Goal: Task Accomplishment & Management: Manage account settings

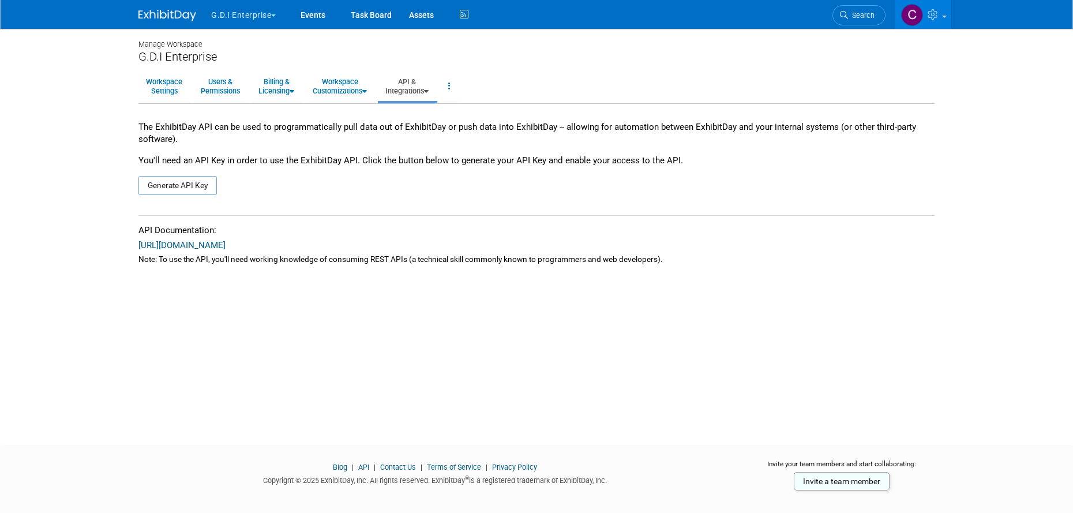
click at [273, 13] on button "G.D.I Enterprise" at bounding box center [250, 12] width 80 height 25
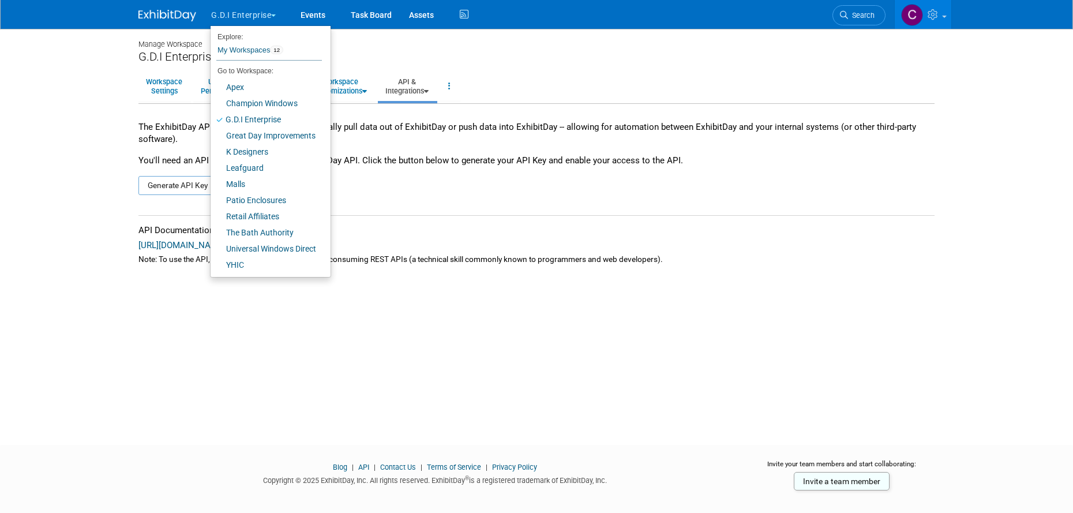
click at [273, 16] on span "button" at bounding box center [273, 15] width 5 height 2
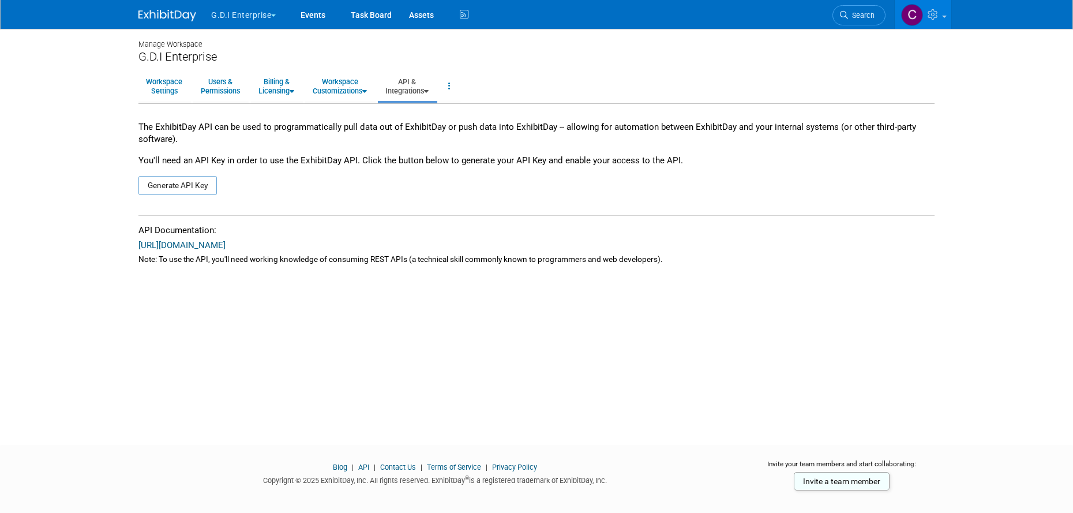
click at [272, 16] on button "G.D.I Enterprise" at bounding box center [250, 12] width 80 height 25
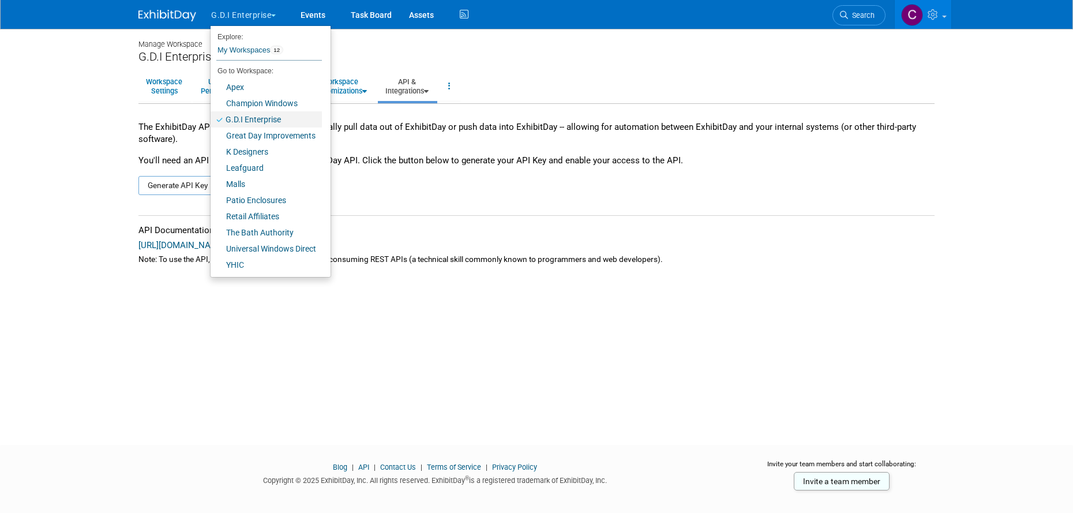
click at [248, 119] on link "G.D.I Enterprise" at bounding box center [266, 119] width 111 height 16
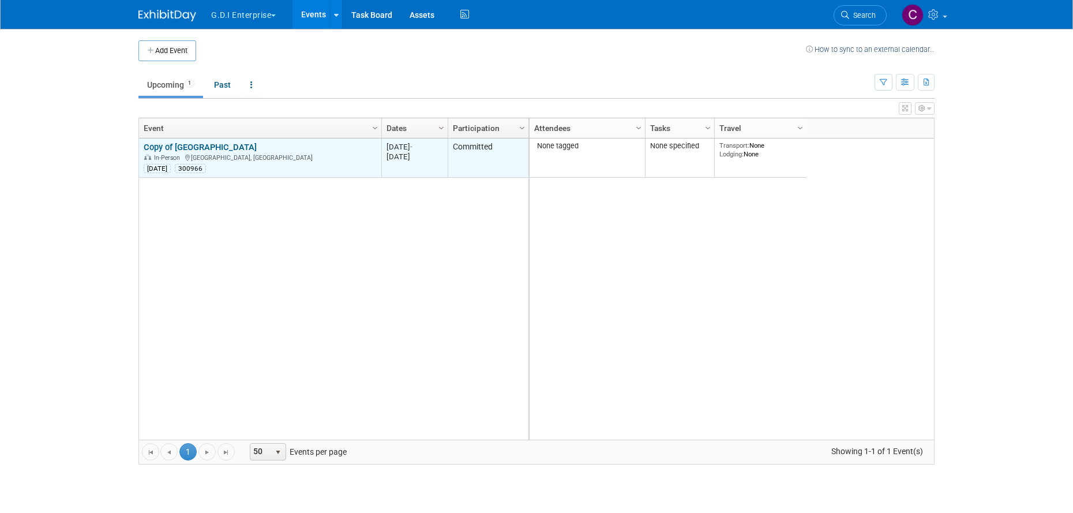
click at [225, 147] on link "Copy of [GEOGRAPHIC_DATA]" at bounding box center [200, 147] width 113 height 10
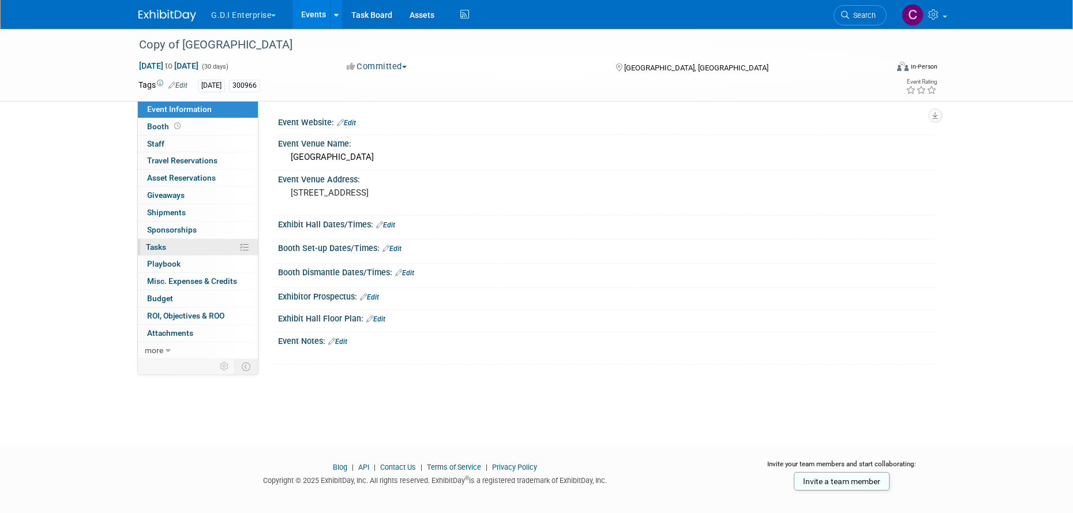
scroll to position [13, 0]
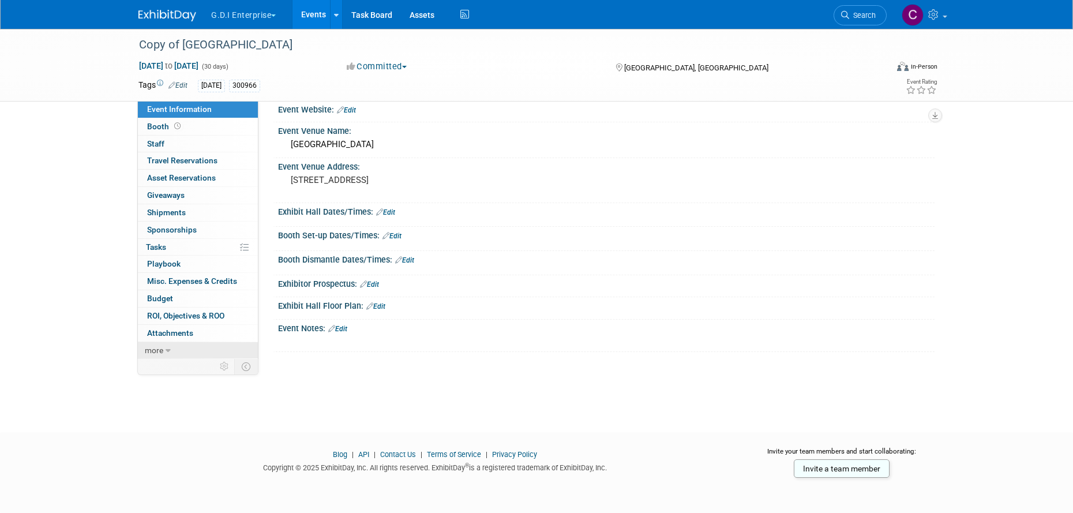
click at [163, 353] on link "more" at bounding box center [198, 350] width 120 height 17
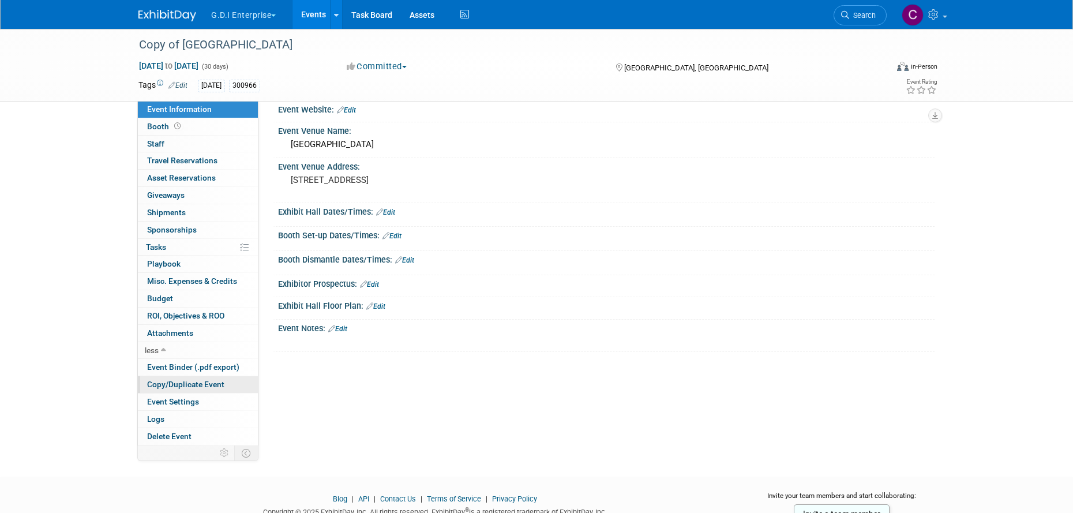
click at [163, 384] on span "Copy/Duplicate Event" at bounding box center [185, 384] width 77 height 9
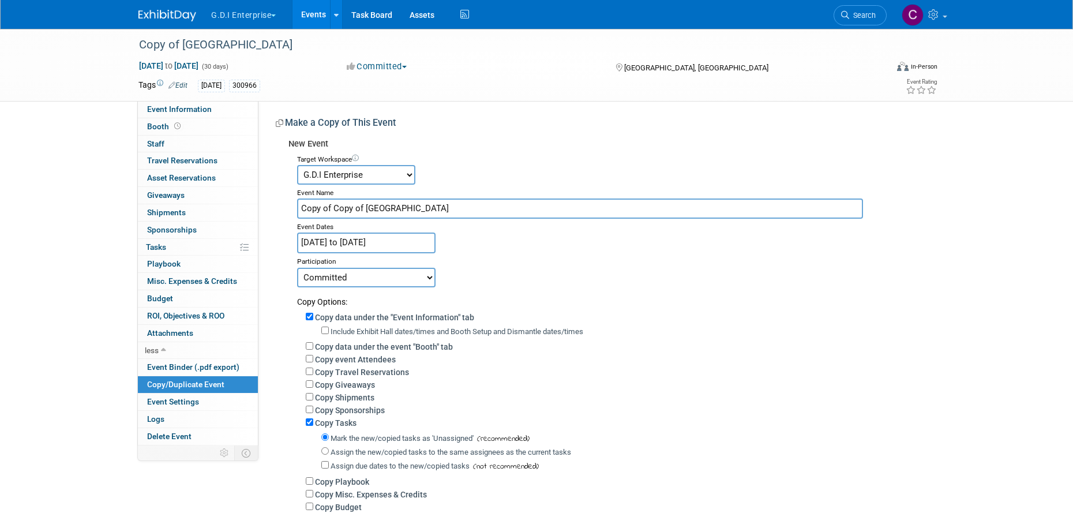
click at [409, 176] on select "Apex Champion Windows G.D.I Enterprise Great Day Improvements K Designers Leafg…" at bounding box center [356, 175] width 118 height 20
click at [336, 18] on icon at bounding box center [336, 15] width 5 height 7
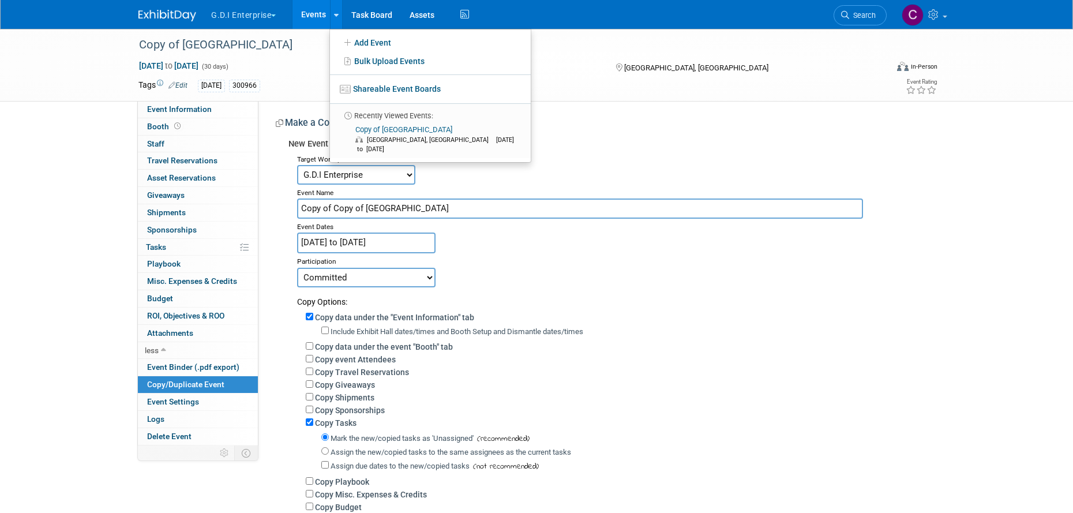
click at [275, 16] on span "button" at bounding box center [273, 15] width 5 height 2
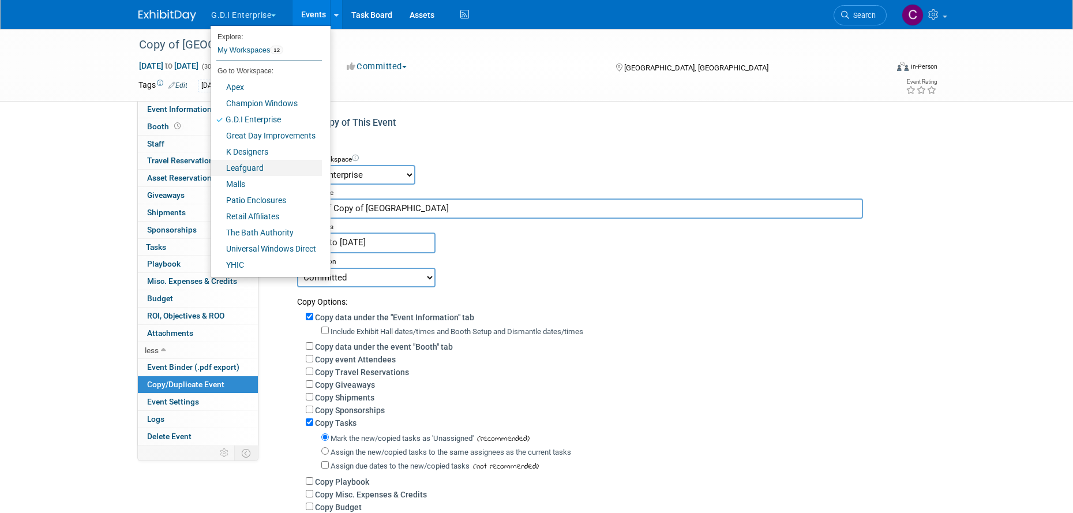
click at [246, 171] on link "Leafguard" at bounding box center [266, 168] width 111 height 16
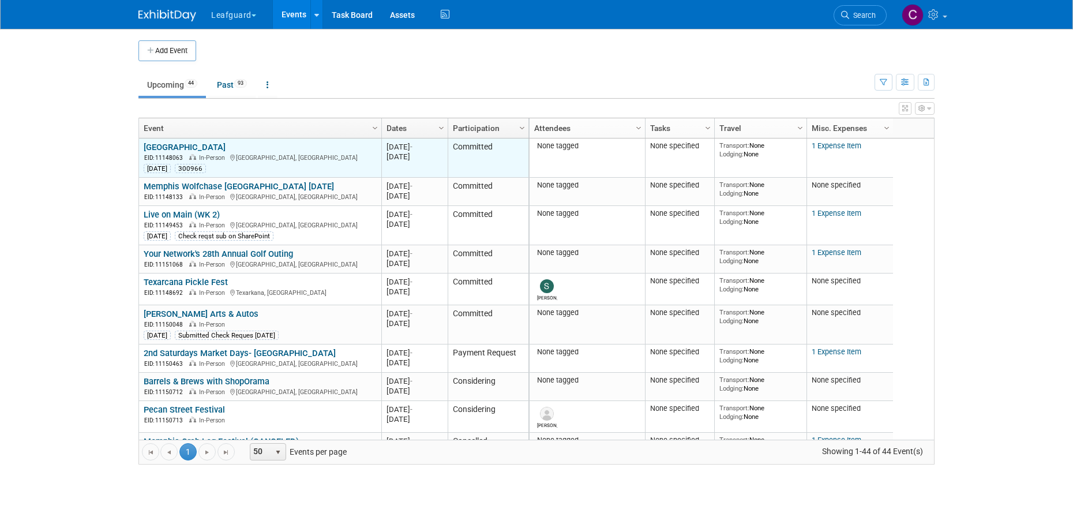
click at [202, 148] on link "[GEOGRAPHIC_DATA]" at bounding box center [185, 147] width 82 height 10
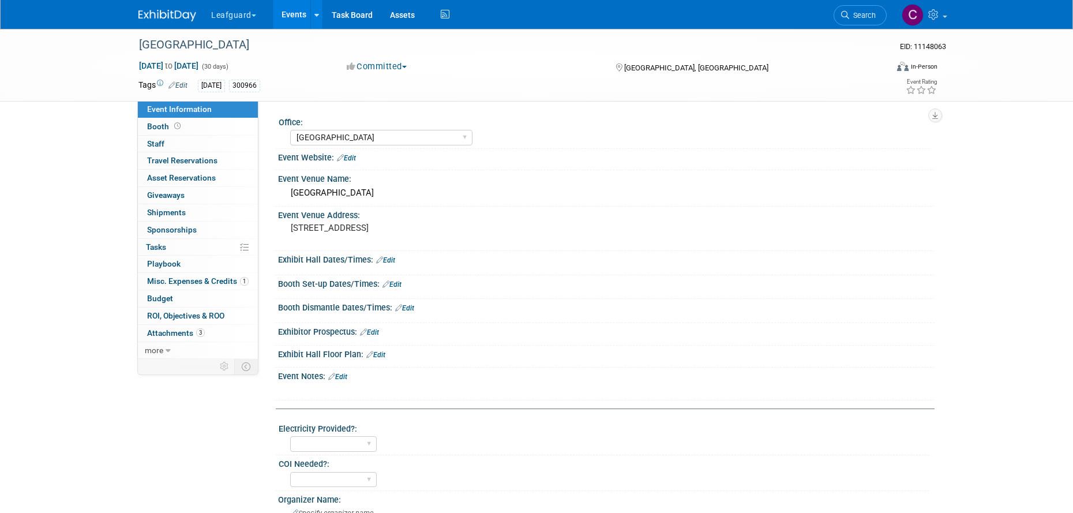
select select "[GEOGRAPHIC_DATA]"
click at [168, 302] on span "Budget" at bounding box center [160, 298] width 26 height 9
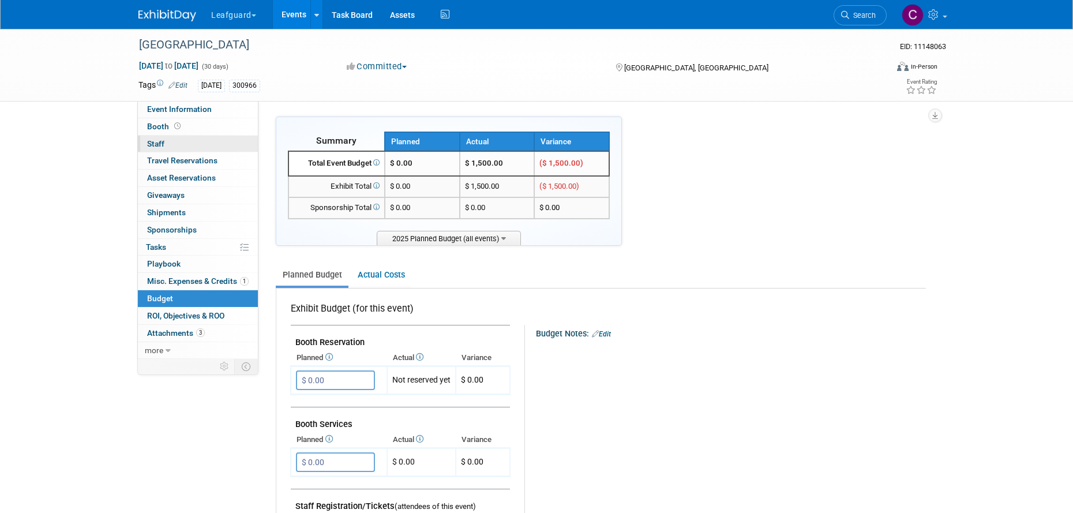
click at [164, 144] on link "0 Staff 0" at bounding box center [198, 144] width 120 height 17
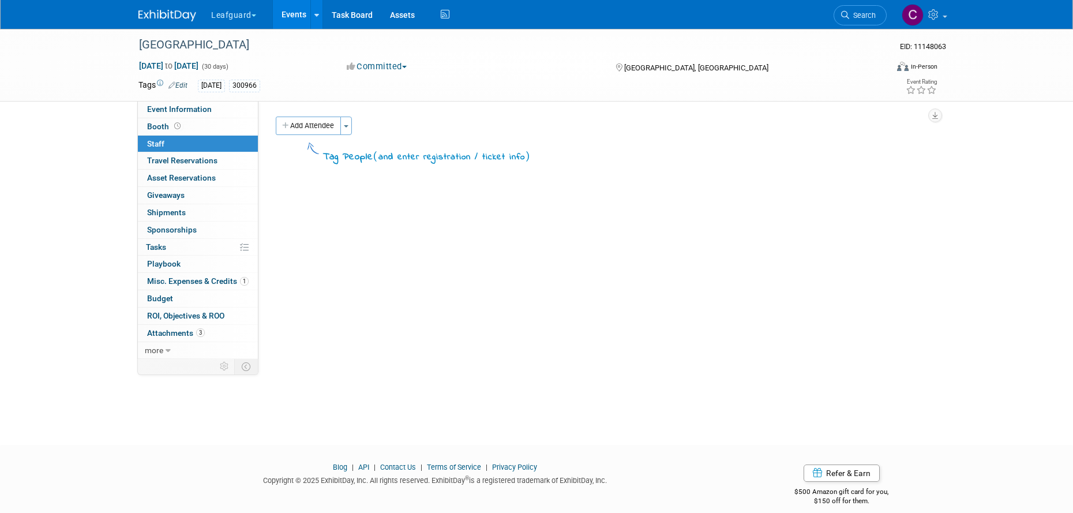
click at [403, 69] on button "Committed" at bounding box center [377, 67] width 69 height 12
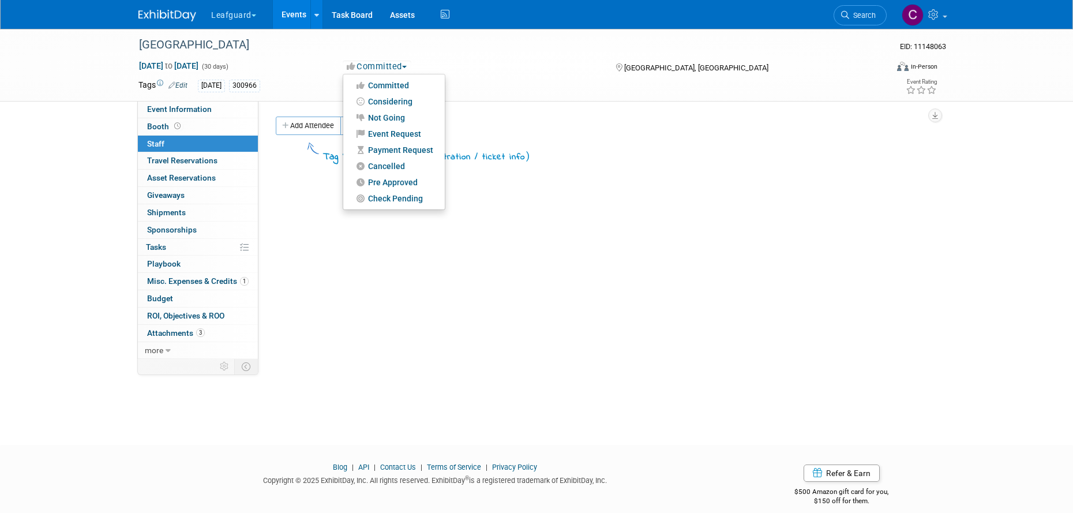
click at [289, 17] on link "Events" at bounding box center [294, 14] width 42 height 29
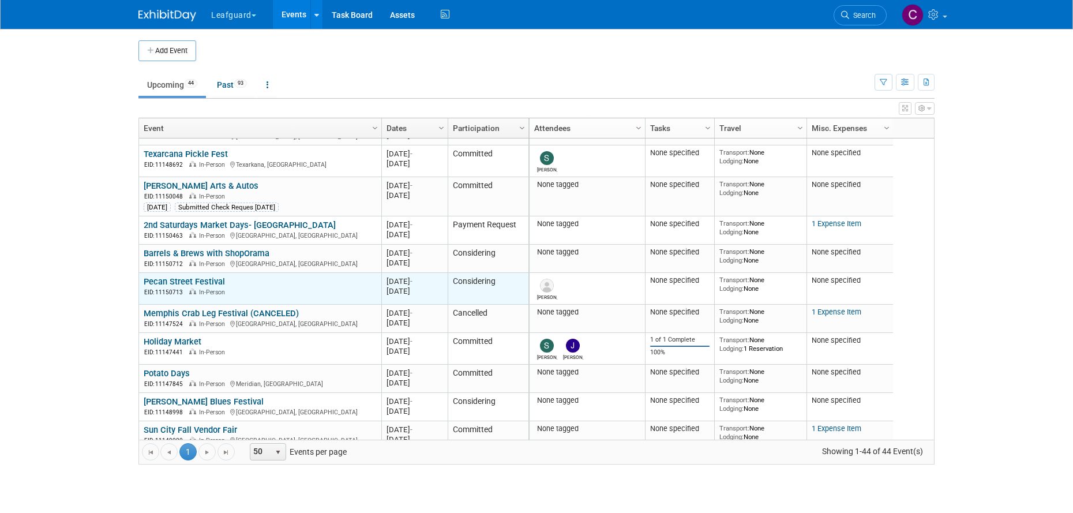
scroll to position [218, 0]
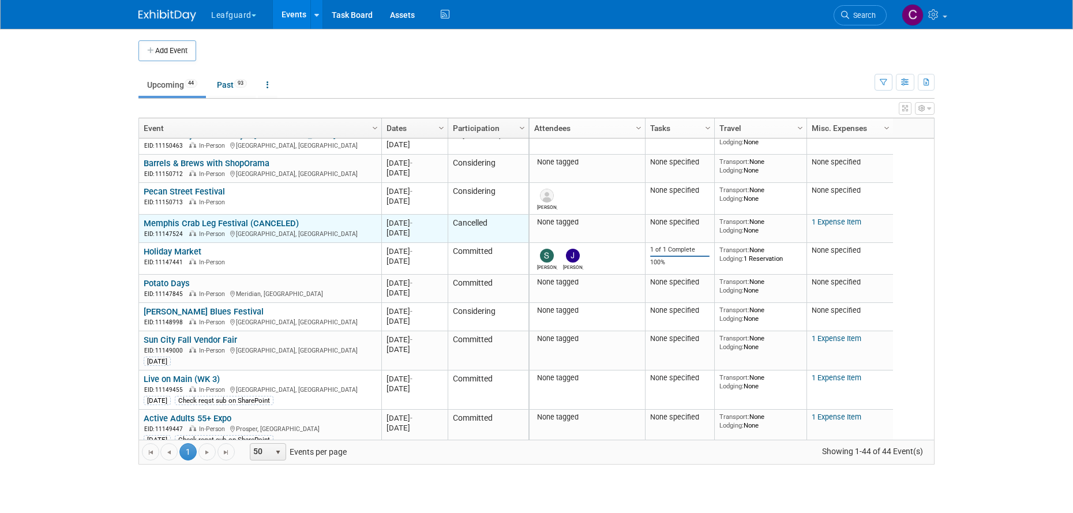
click at [254, 222] on link "Memphis Crab Leg Festival (CANCELED)" at bounding box center [221, 223] width 155 height 10
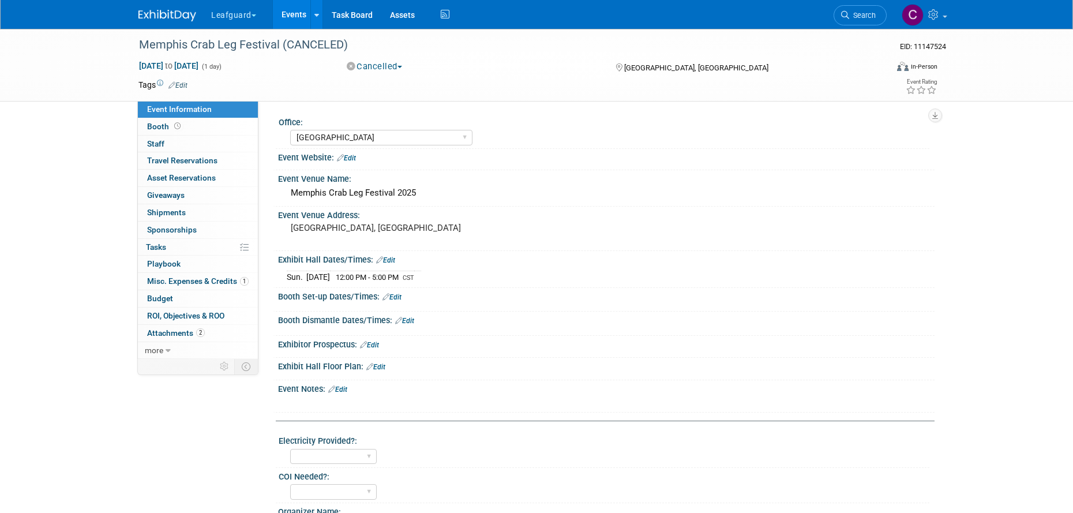
select select "Memphis"
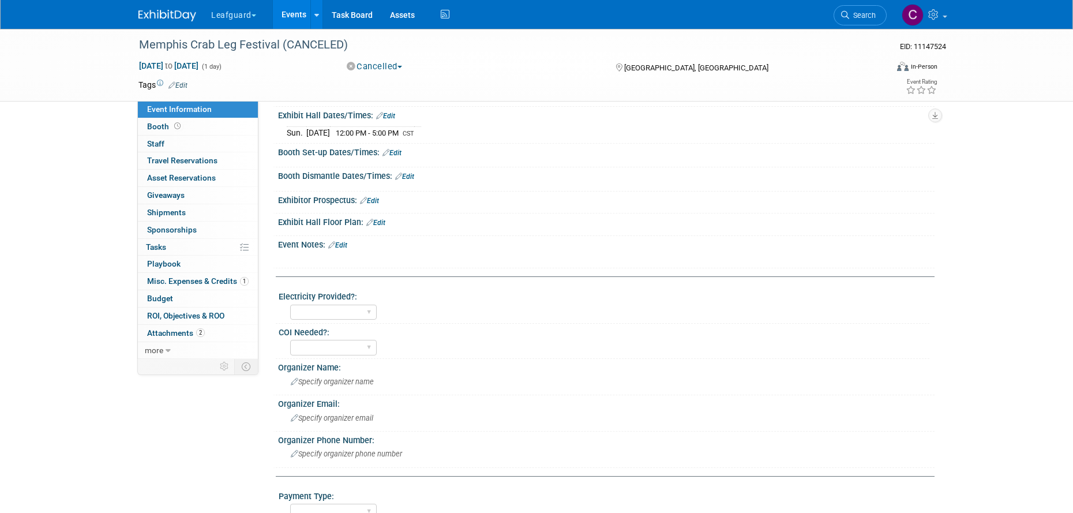
scroll to position [396, 0]
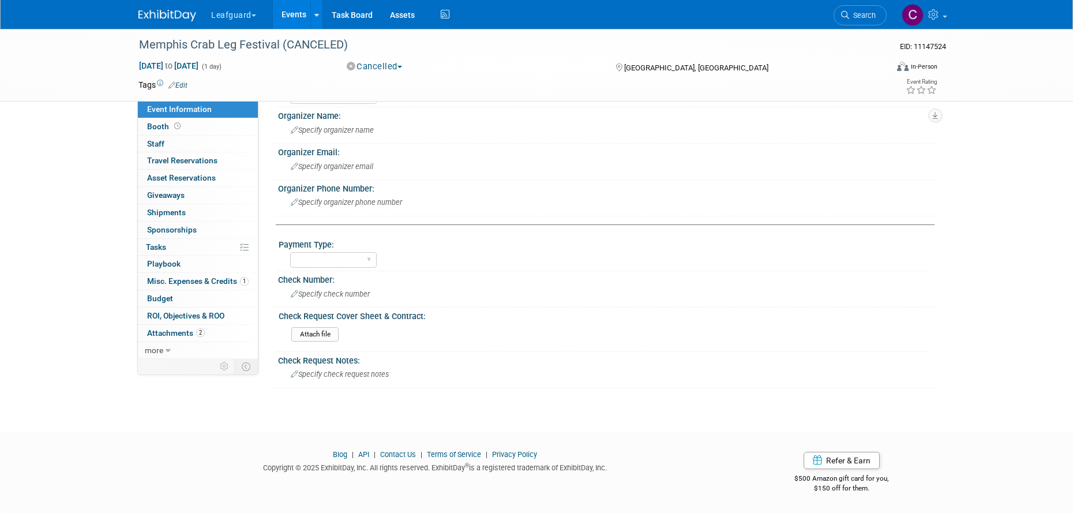
click at [402, 65] on button "Cancelled" at bounding box center [375, 67] width 64 height 12
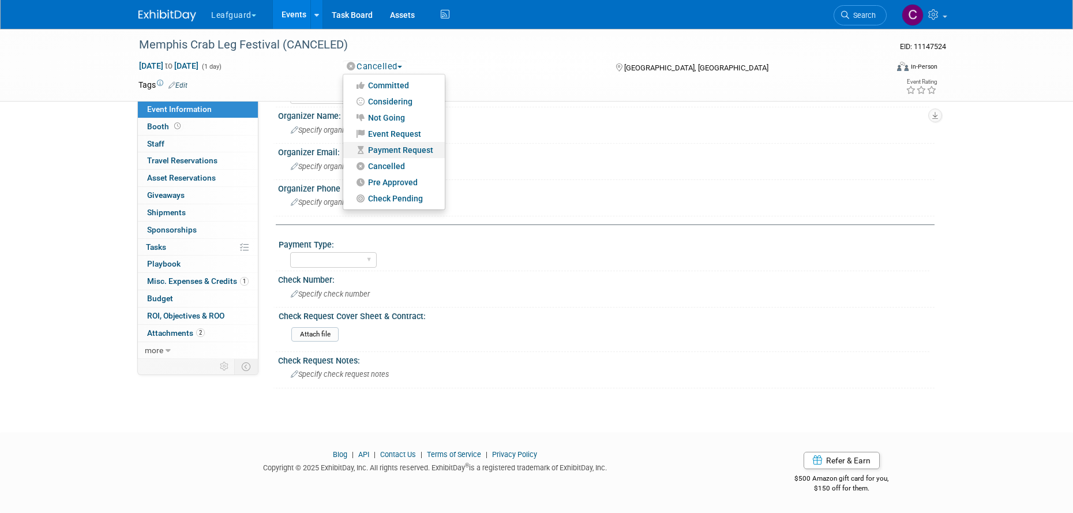
click at [380, 148] on link "Payment Request" at bounding box center [394, 150] width 102 height 16
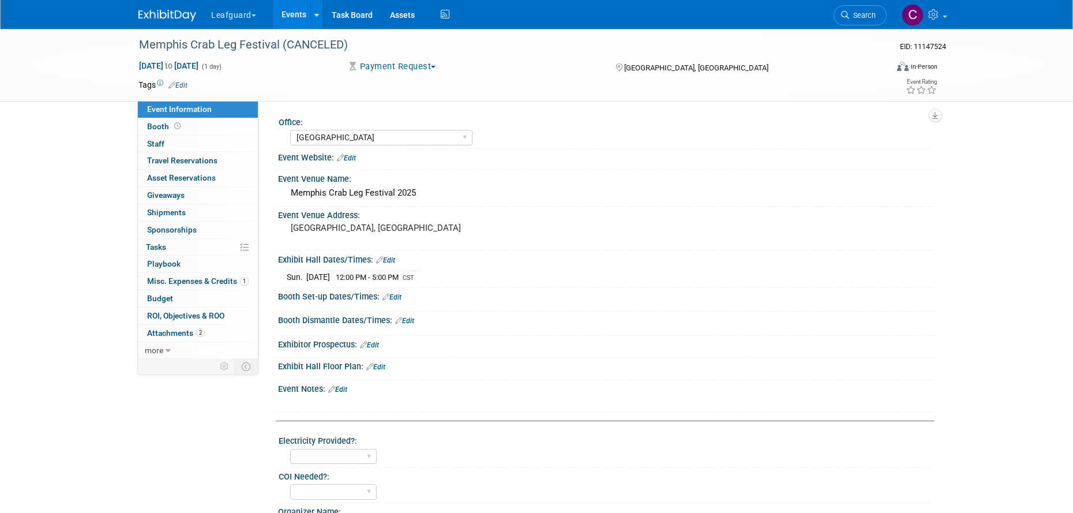
click at [430, 66] on button "Payment Request" at bounding box center [392, 67] width 98 height 12
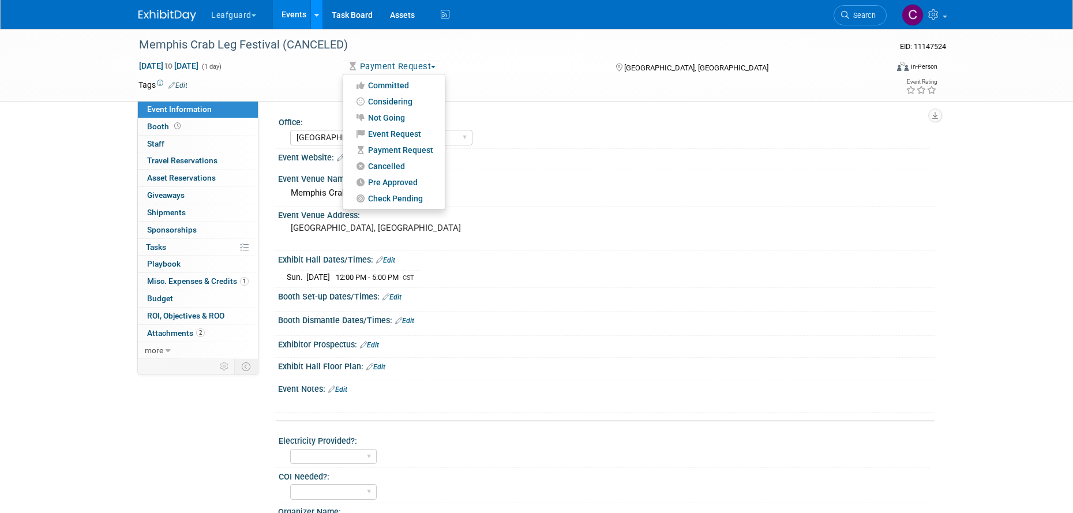
click at [320, 20] on link at bounding box center [316, 14] width 12 height 29
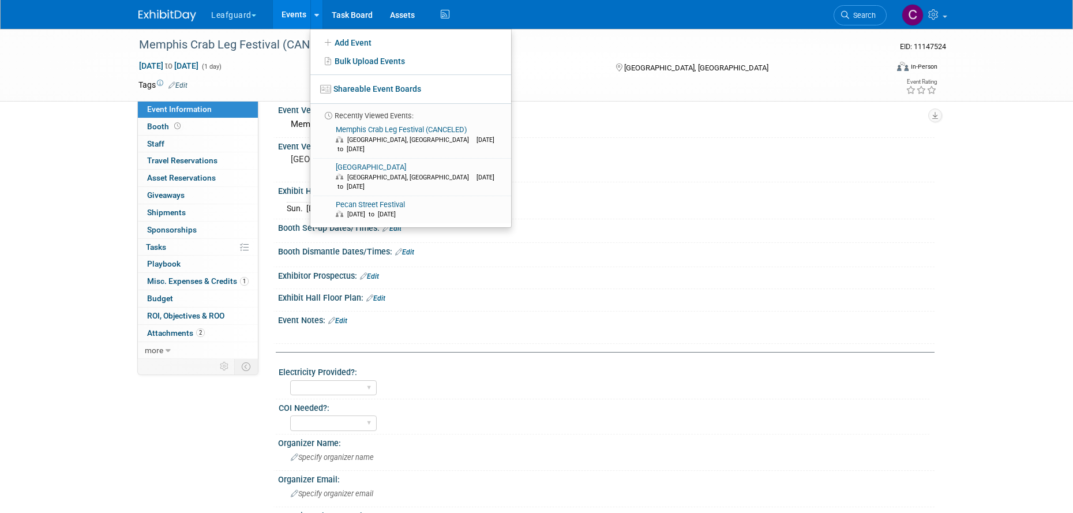
scroll to position [84, 0]
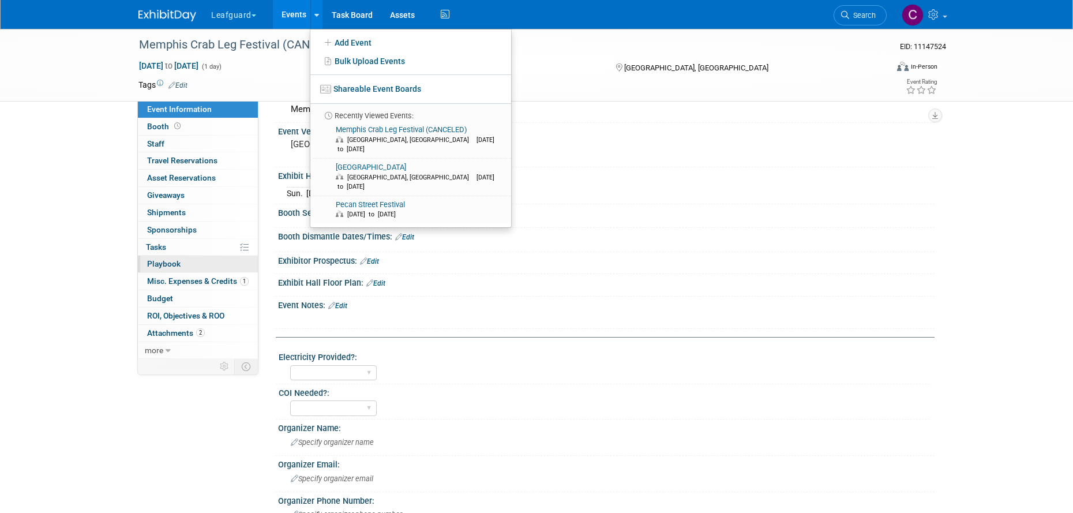
click at [170, 264] on span "Playbook 0" at bounding box center [163, 263] width 33 height 9
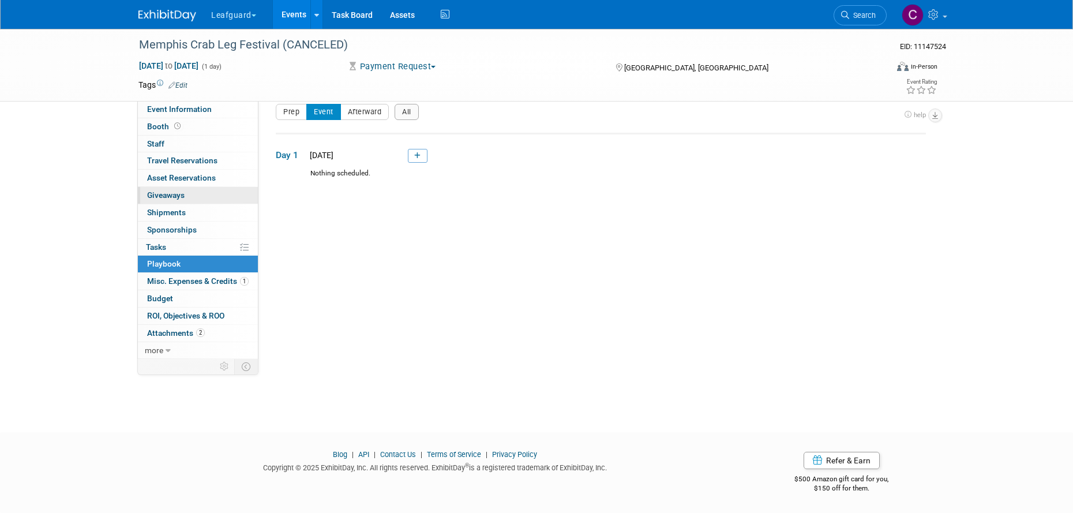
scroll to position [0, 0]
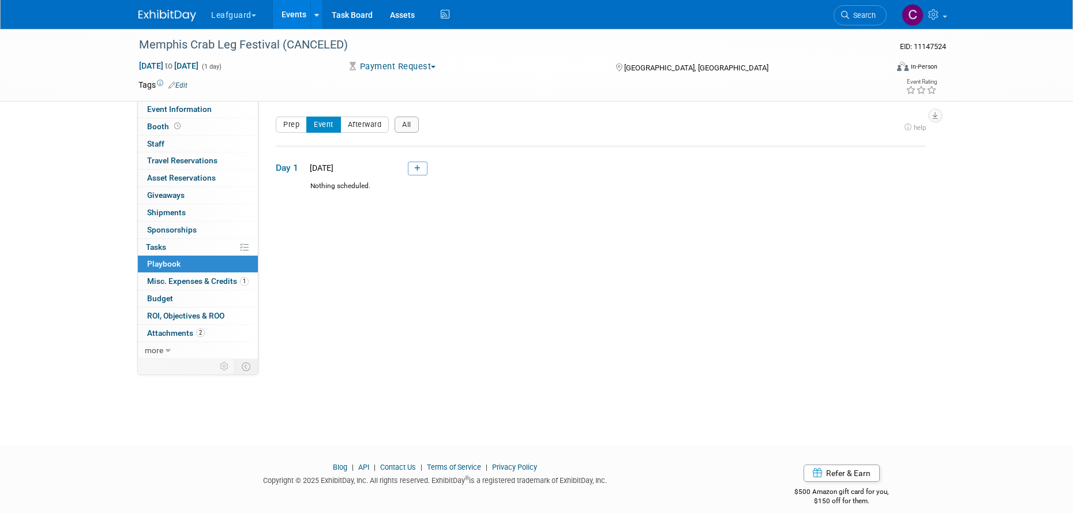
click at [291, 15] on link "Events" at bounding box center [294, 14] width 42 height 29
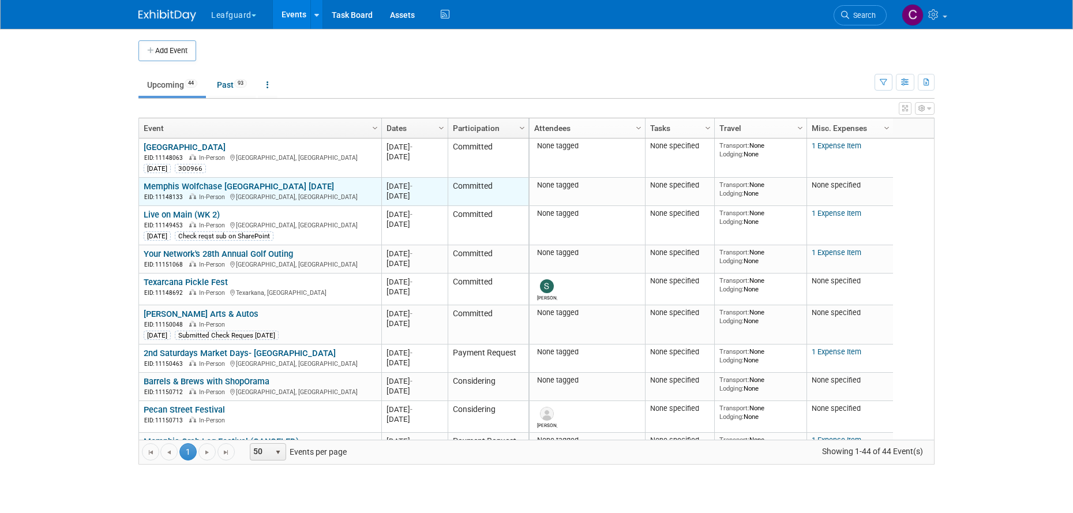
click at [206, 187] on link "Memphis Wolfchase [GEOGRAPHIC_DATA] [DATE]" at bounding box center [239, 186] width 190 height 10
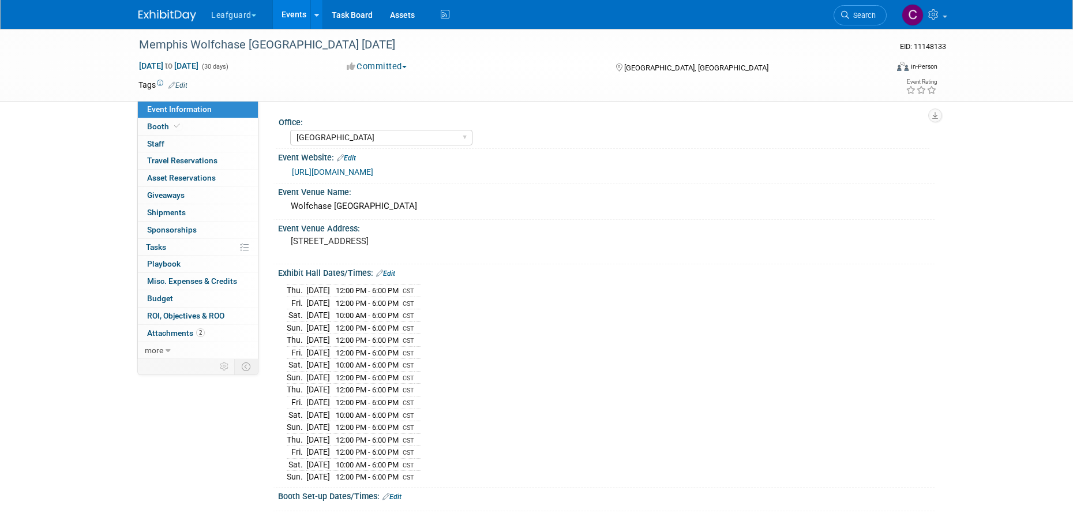
select select "[GEOGRAPHIC_DATA]"
click at [175, 264] on span "Playbook 0" at bounding box center [163, 263] width 33 height 9
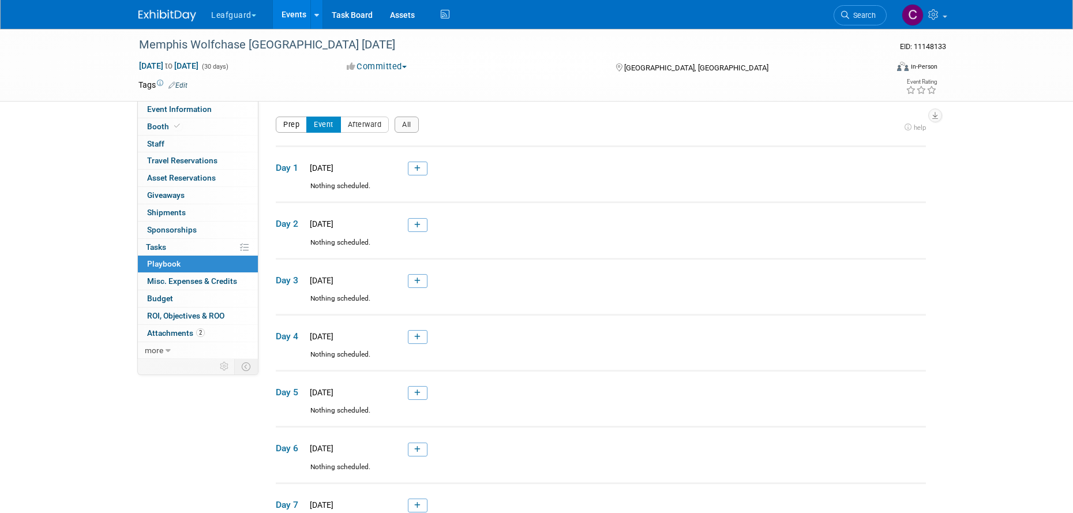
click at [287, 132] on button "Prep" at bounding box center [291, 125] width 31 height 16
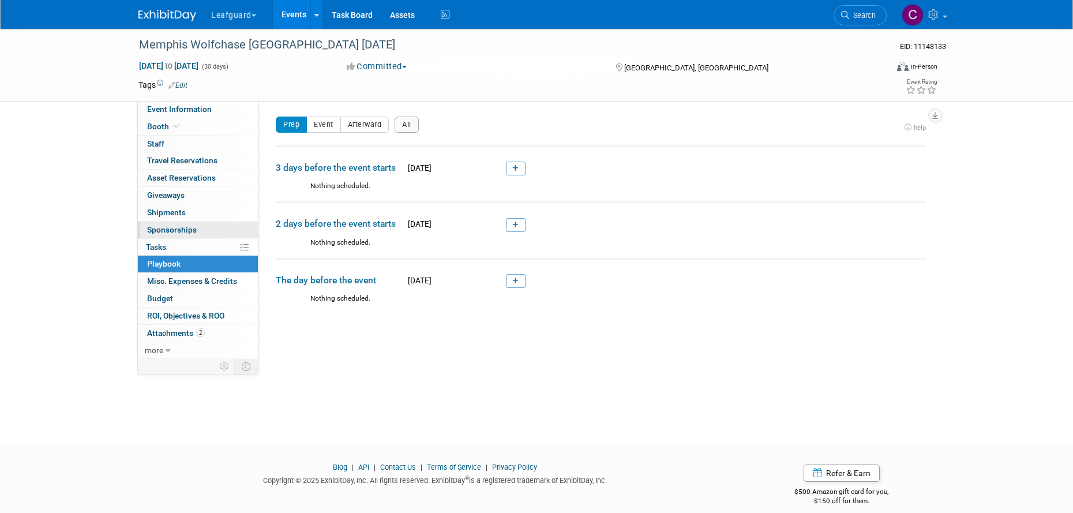
scroll to position [13, 0]
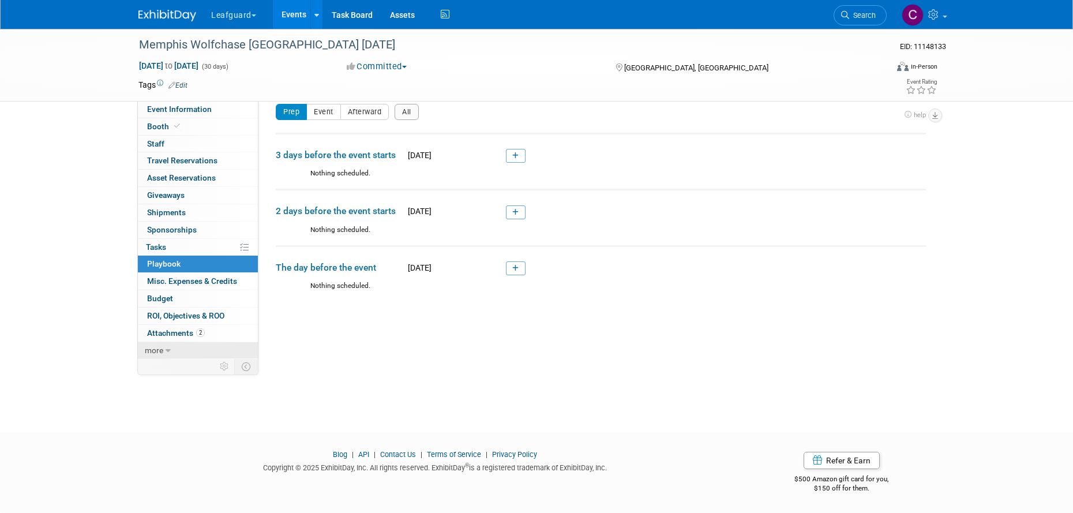
click at [160, 351] on span "more" at bounding box center [154, 350] width 18 height 9
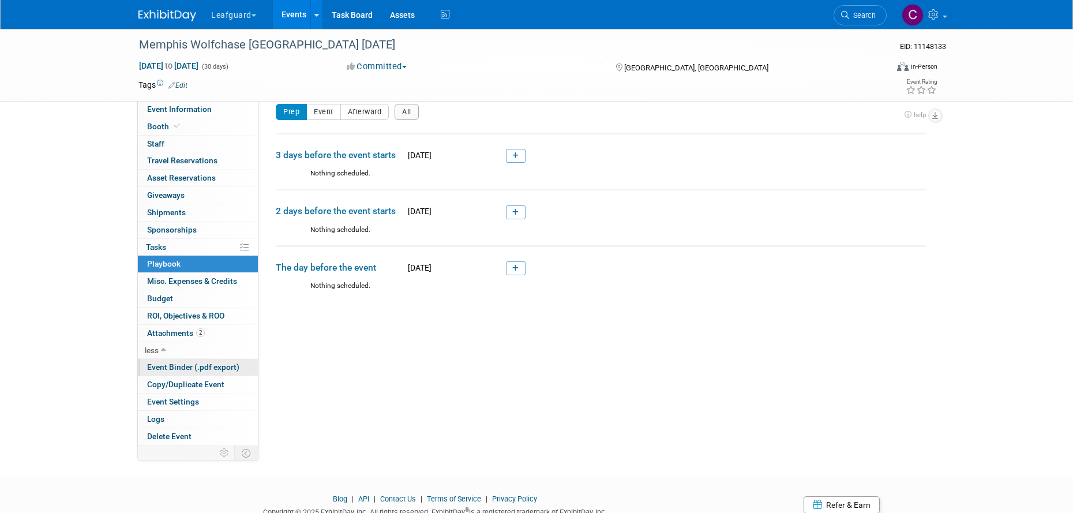
click at [160, 367] on span "Event Binder (.pdf export)" at bounding box center [193, 366] width 92 height 9
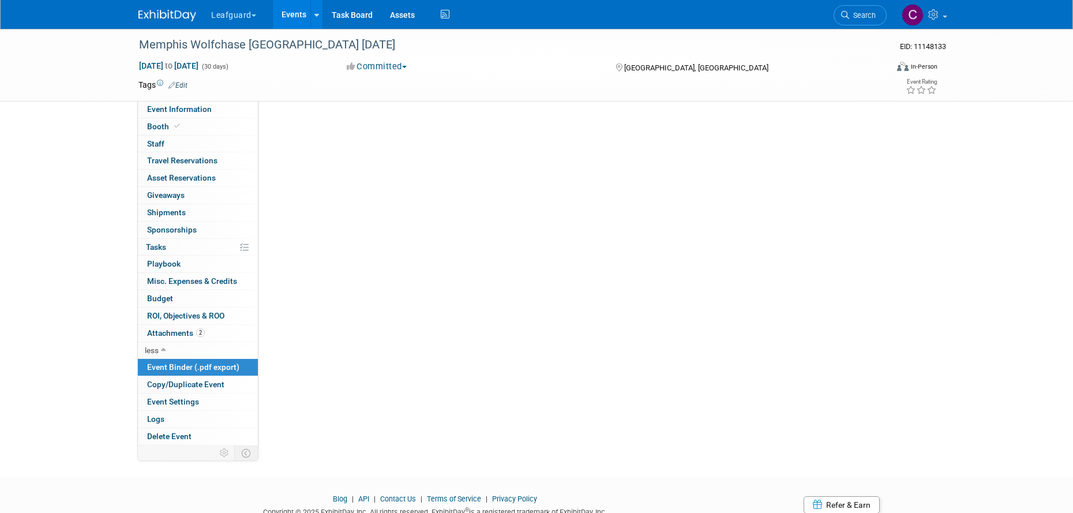
scroll to position [0, 0]
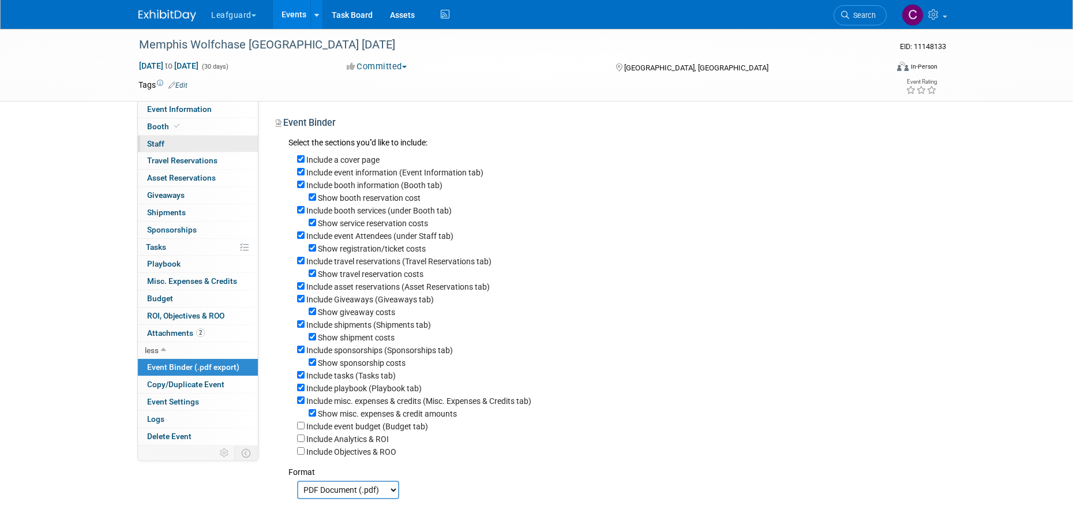
click at [167, 146] on link "0 Staff 0" at bounding box center [198, 144] width 120 height 17
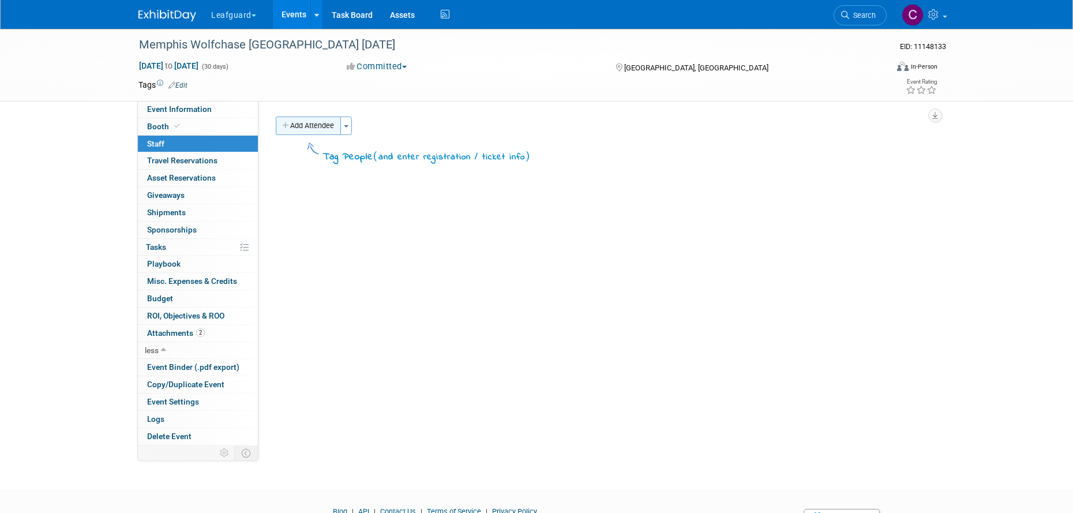
click at [299, 127] on button "Add Attendee" at bounding box center [308, 126] width 65 height 18
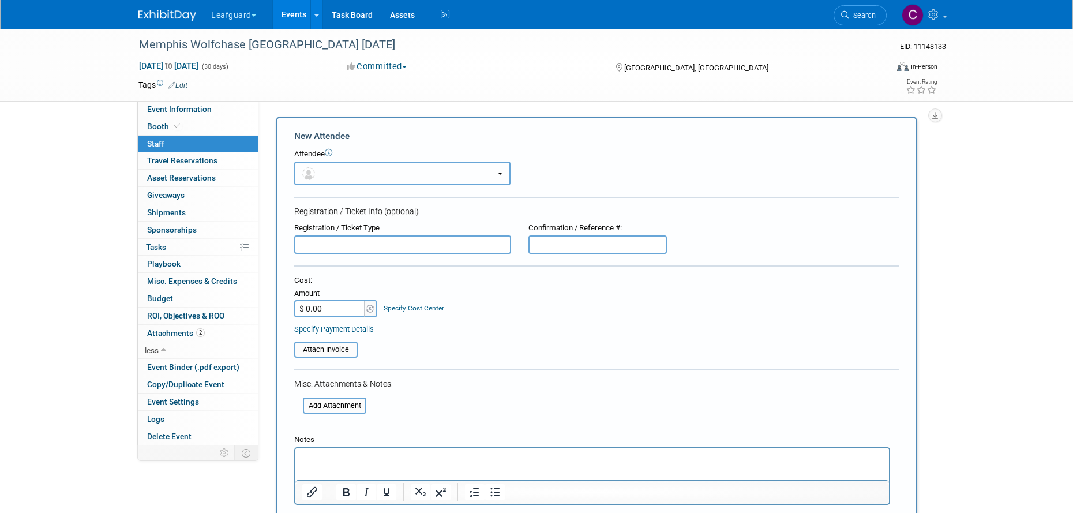
click at [496, 171] on button "button" at bounding box center [402, 174] width 216 height 24
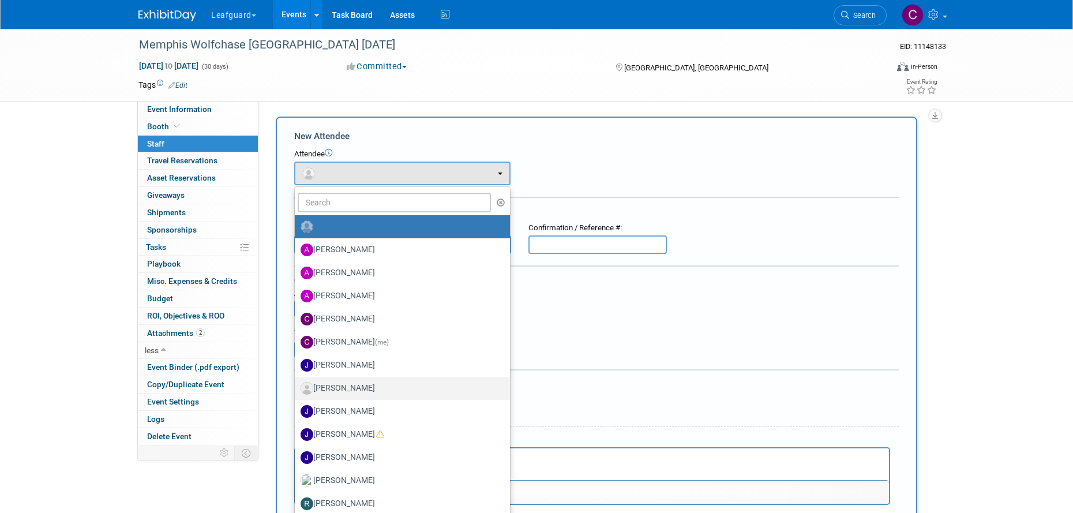
click at [339, 385] on label "[PERSON_NAME]" at bounding box center [400, 388] width 198 height 18
click at [297, 385] on input "[PERSON_NAME]" at bounding box center [292, 386] width 7 height 7
select select "30176355-0785-4d42-83e3-53e633ef194d"
select select "9"
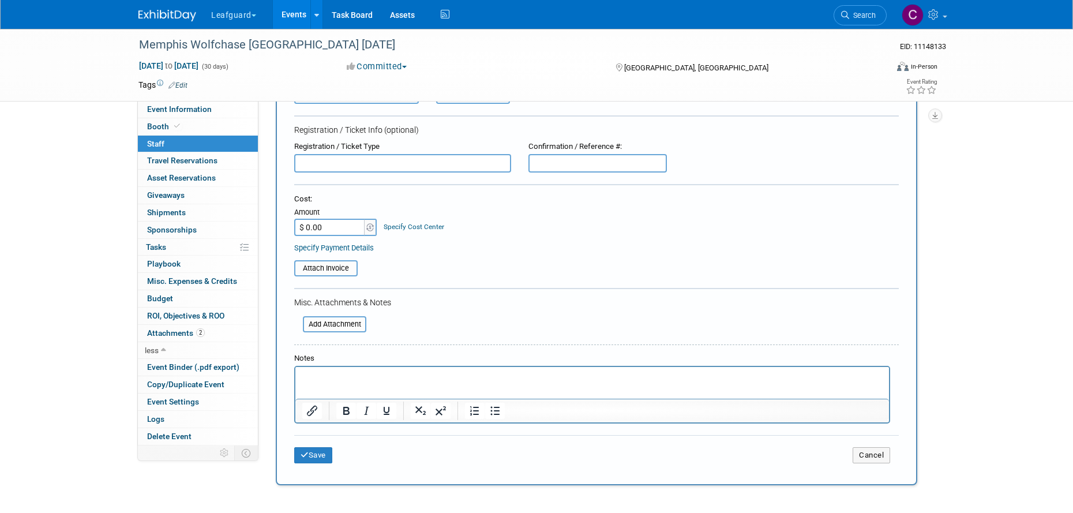
scroll to position [119, 0]
click at [334, 378] on p "Rich Text Area. Press ALT-0 for help." at bounding box center [592, 376] width 580 height 12
click at [185, 367] on span "Event Binder (.pdf export)" at bounding box center [193, 366] width 92 height 9
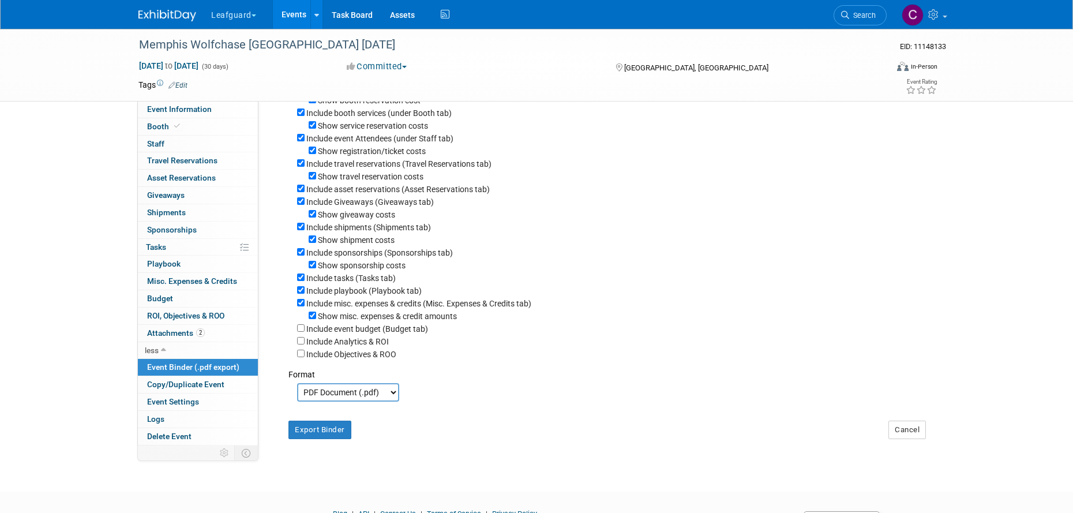
scroll to position [98, 0]
click at [327, 431] on button "Export Binder" at bounding box center [319, 429] width 63 height 18
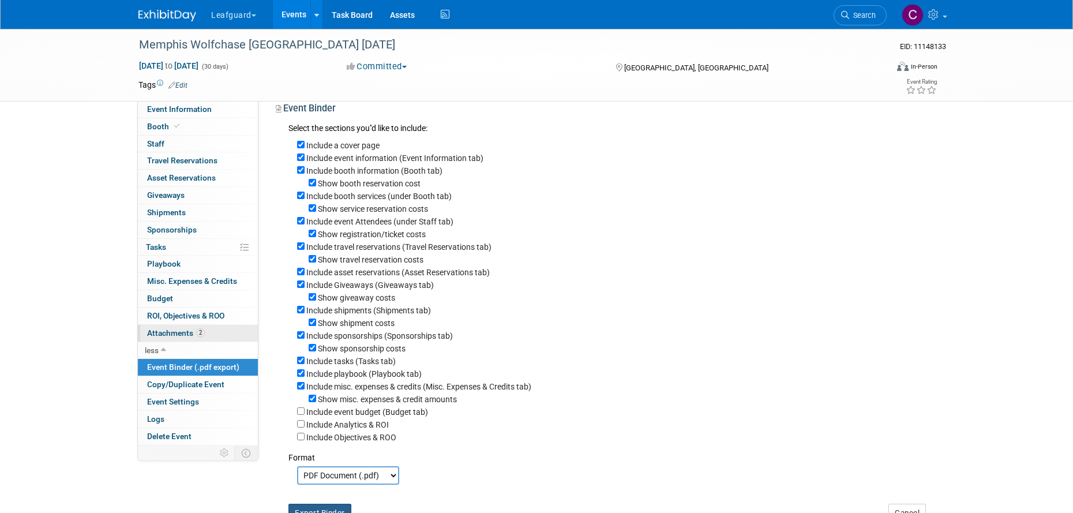
scroll to position [0, 0]
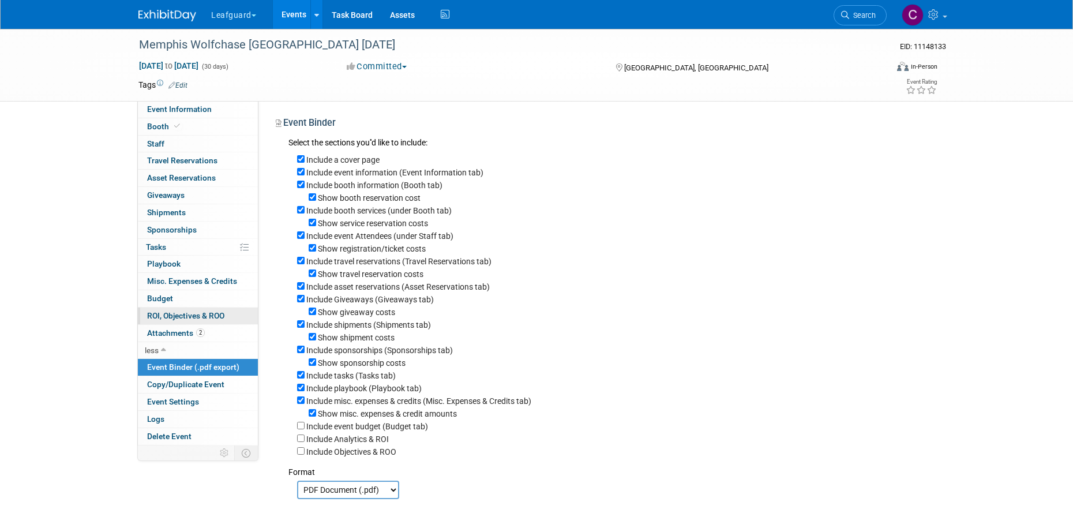
click at [152, 317] on span "ROI, Objectives & ROO 0" at bounding box center [185, 315] width 77 height 9
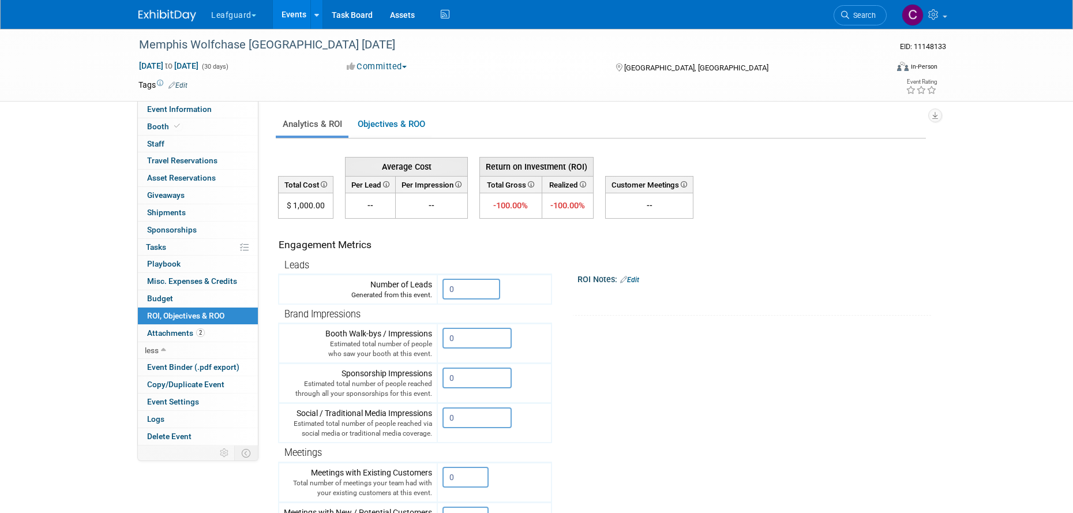
click at [407, 67] on span "button" at bounding box center [404, 67] width 5 height 2
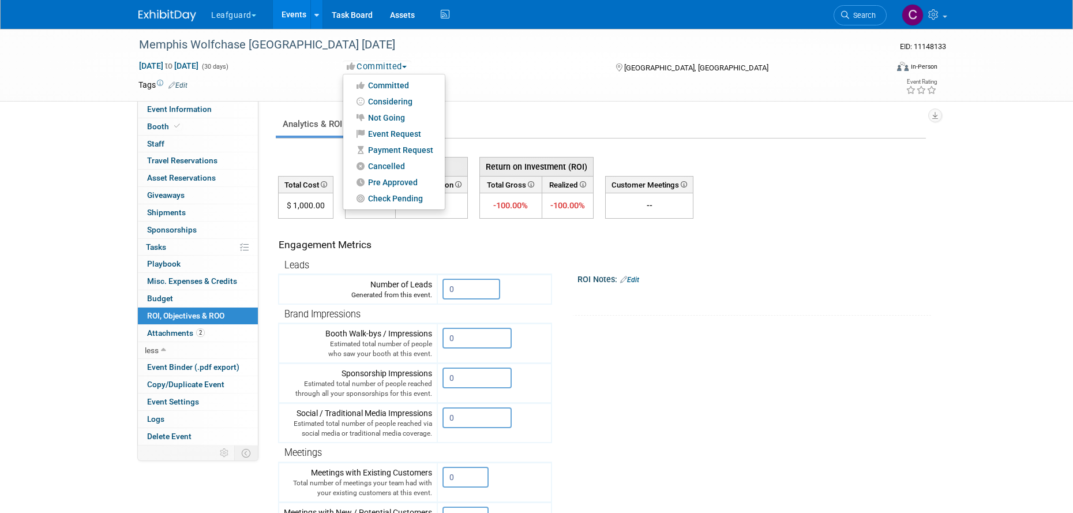
click at [290, 14] on link "Events" at bounding box center [294, 14] width 42 height 29
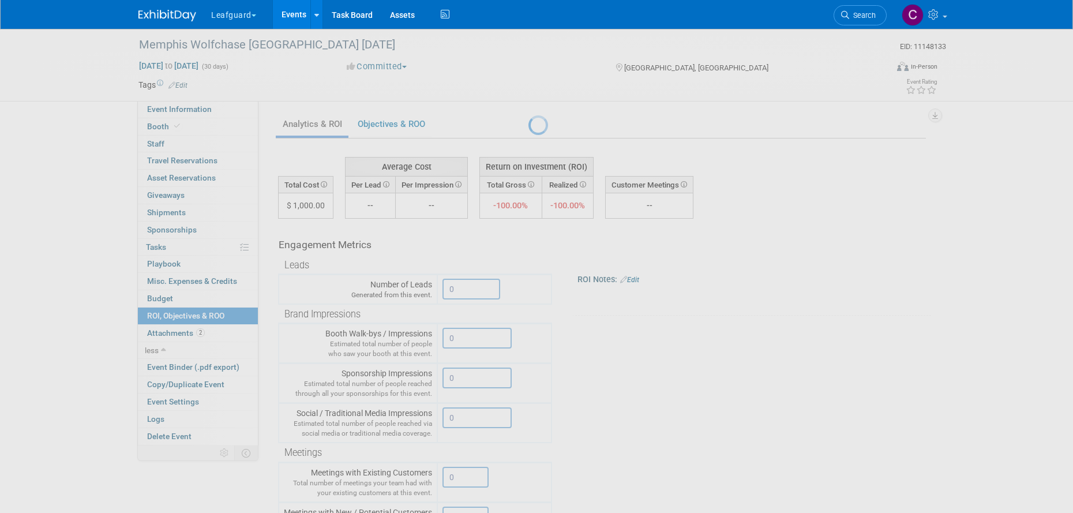
click at [290, 14] on link "Events" at bounding box center [294, 14] width 42 height 29
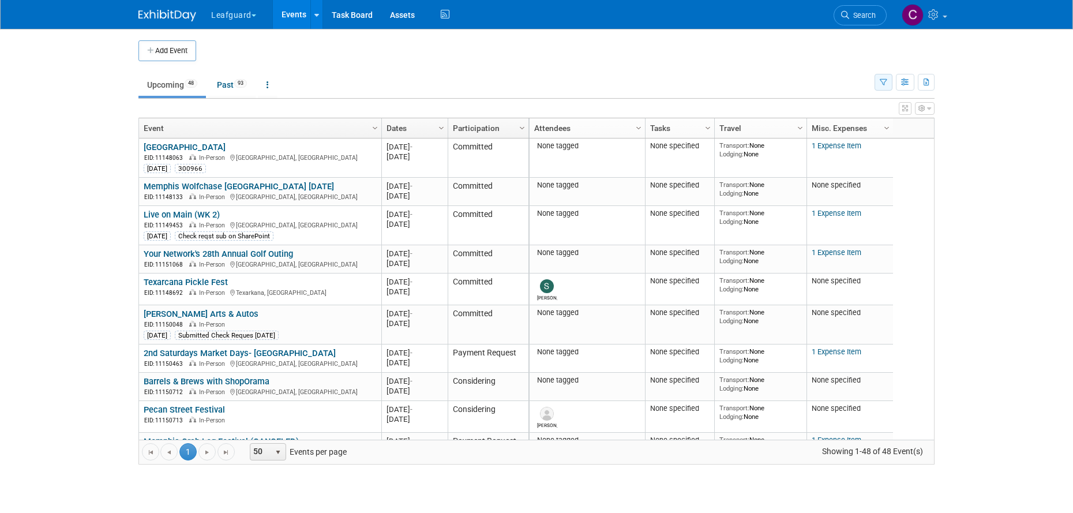
click at [888, 86] on button "button" at bounding box center [884, 82] width 18 height 17
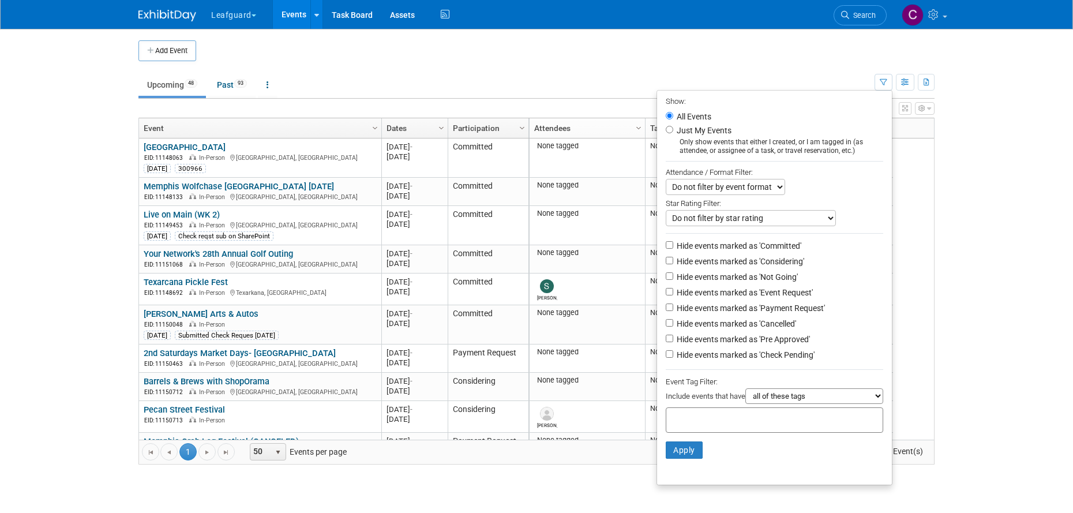
click at [108, 264] on body "Leafguard Explore: My Workspaces 12 Go to Workspace: Apex Champion Windows G.D.…" at bounding box center [536, 256] width 1073 height 513
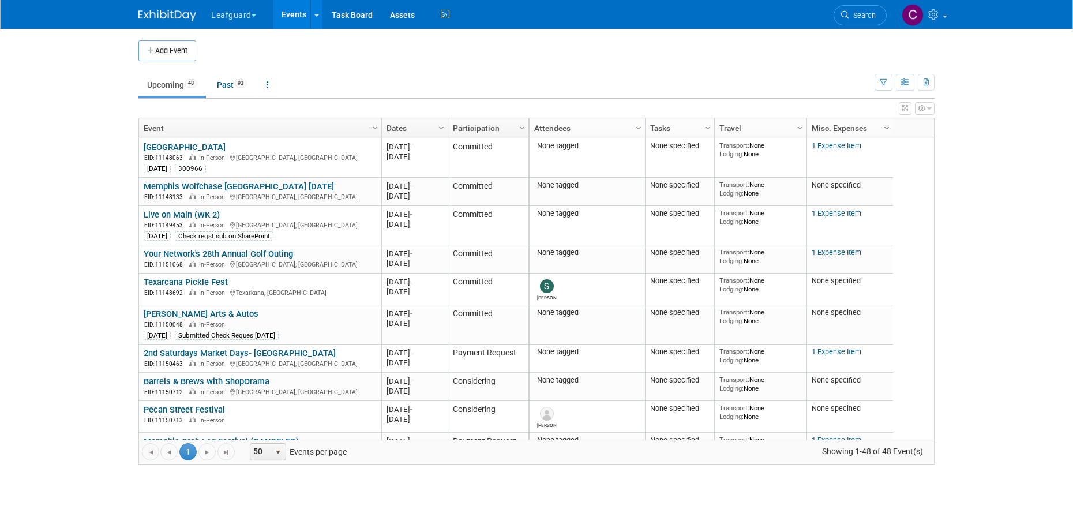
click at [886, 129] on span "Column Settings" at bounding box center [886, 127] width 9 height 9
click at [255, 16] on span "button" at bounding box center [254, 15] width 5 height 2
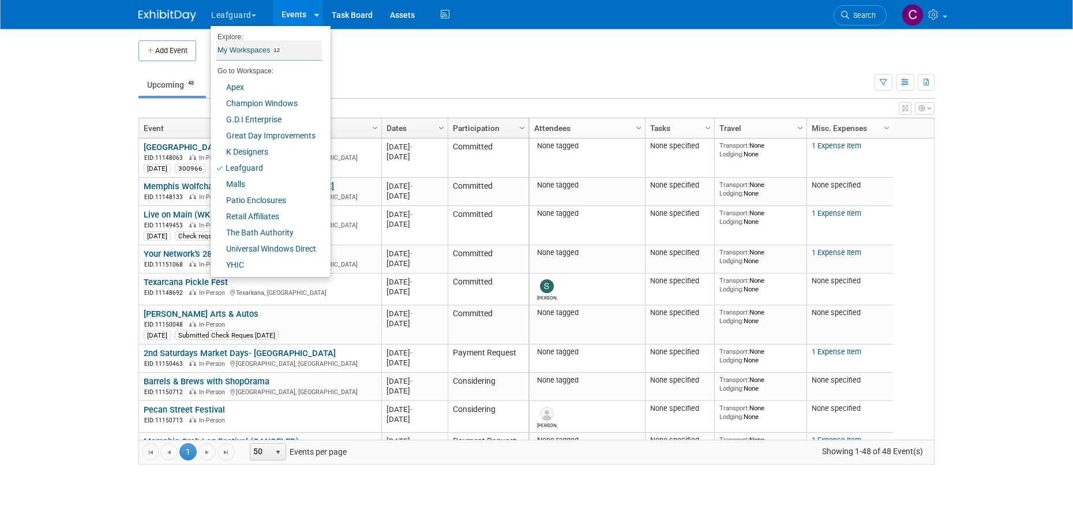
click at [243, 51] on link "My Workspaces 12" at bounding box center [269, 50] width 106 height 20
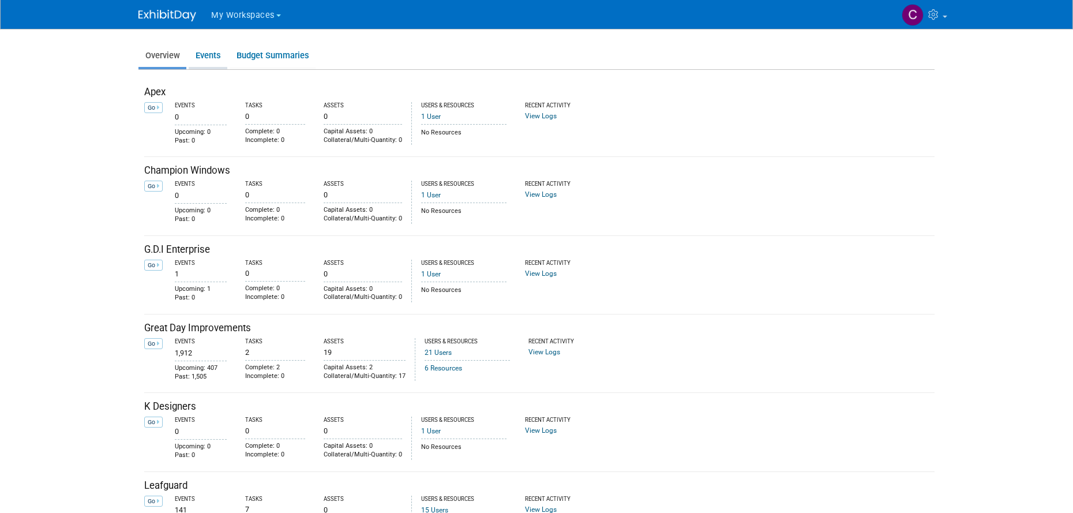
click at [212, 57] on link "Events" at bounding box center [208, 55] width 39 height 22
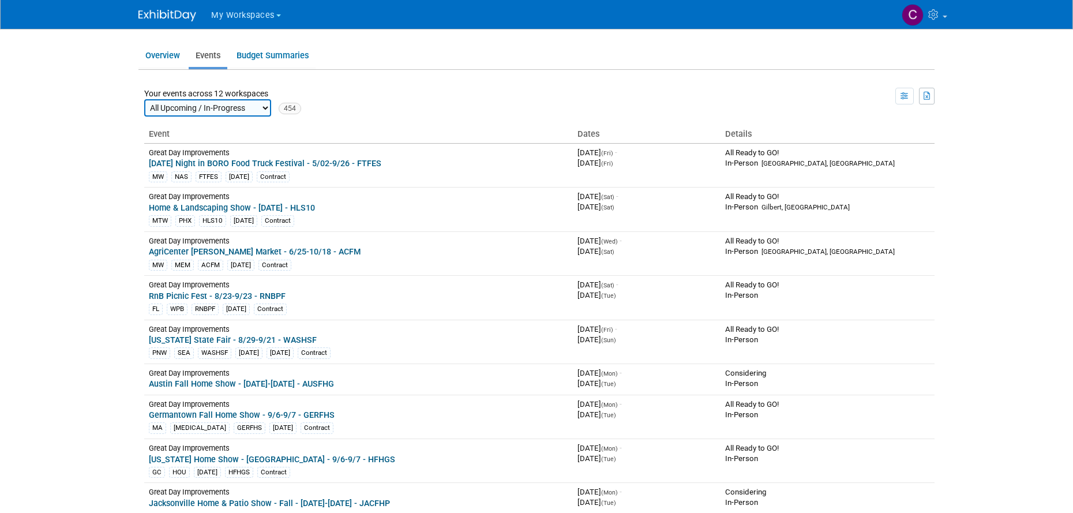
click at [277, 14] on button "My Workspaces" at bounding box center [252, 13] width 85 height 27
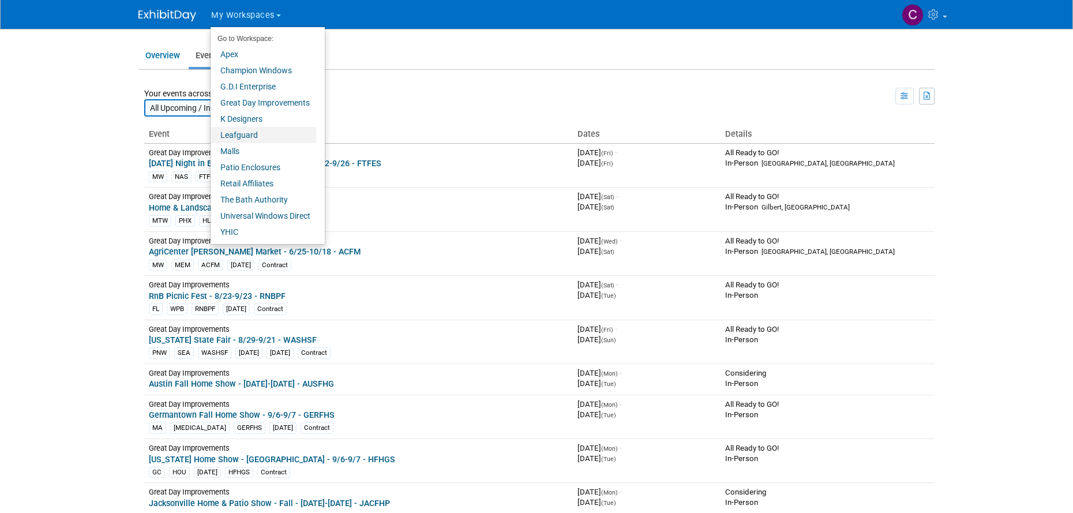
click at [232, 134] on link "Leafguard" at bounding box center [264, 135] width 106 height 16
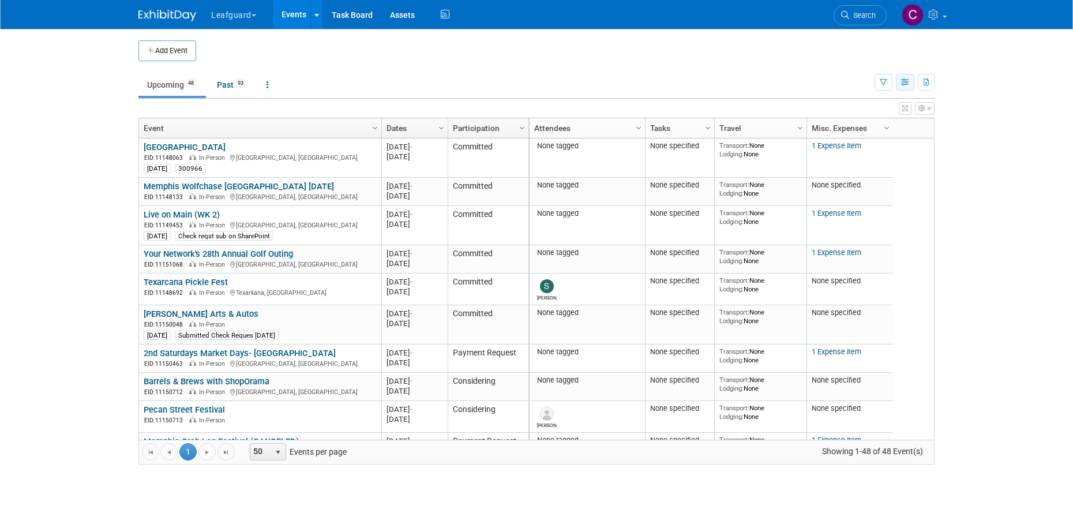
click at [904, 84] on icon "button" at bounding box center [905, 82] width 9 height 7
click at [859, 123] on link "List View" at bounding box center [856, 122] width 97 height 16
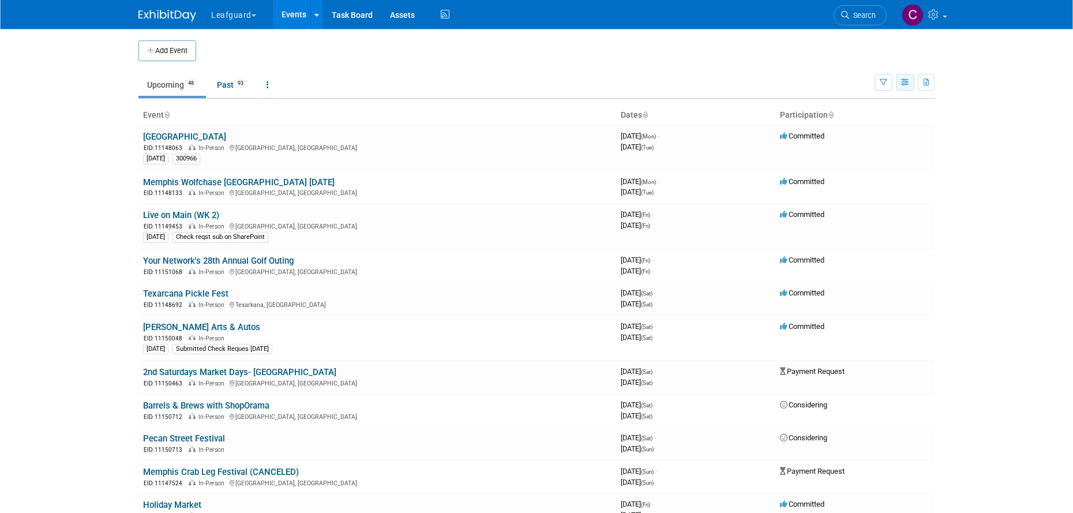
click at [906, 86] on icon "button" at bounding box center [905, 82] width 9 height 7
click at [845, 140] on link "Detail View" at bounding box center [856, 140] width 97 height 16
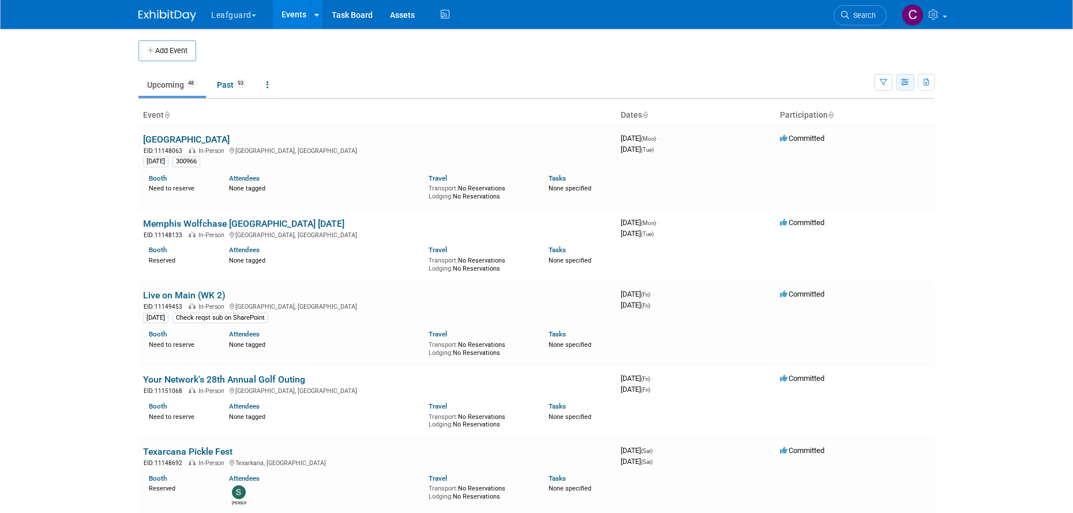
click at [905, 82] on icon "button" at bounding box center [905, 82] width 9 height 7
click at [860, 174] on link "Expert Grid" at bounding box center [856, 176] width 97 height 16
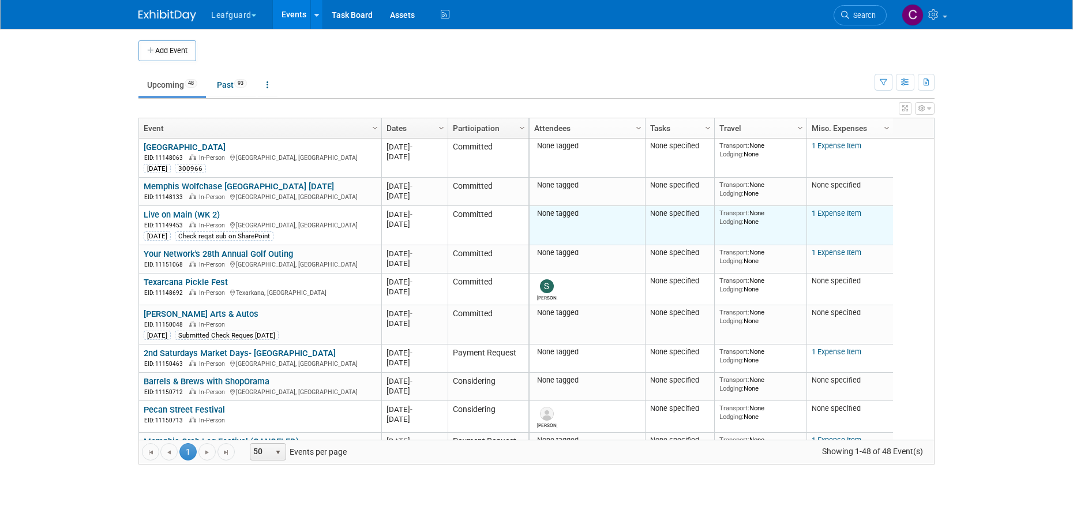
click at [827, 215] on link "1 Expense Item" at bounding box center [837, 213] width 50 height 9
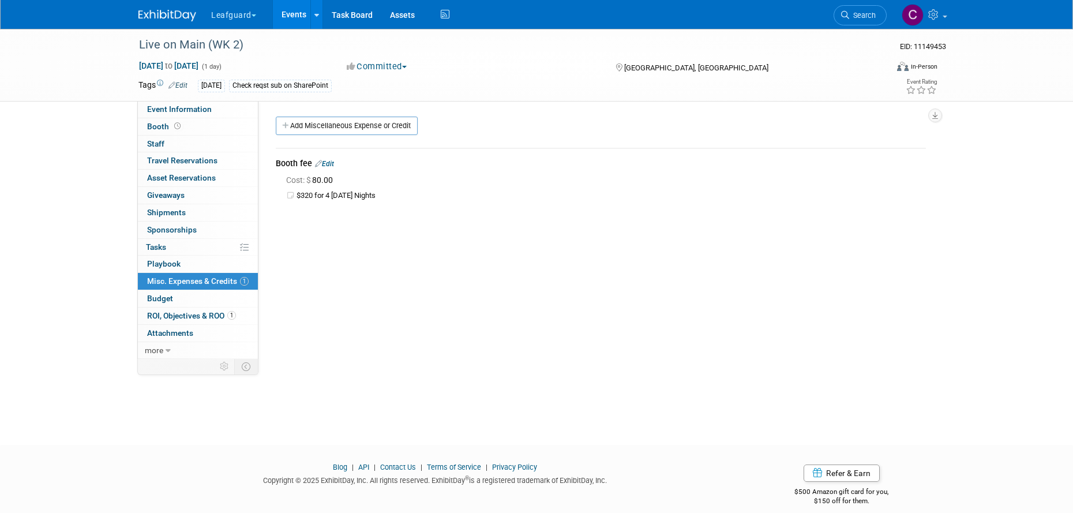
click at [295, 19] on link "Events" at bounding box center [294, 14] width 42 height 29
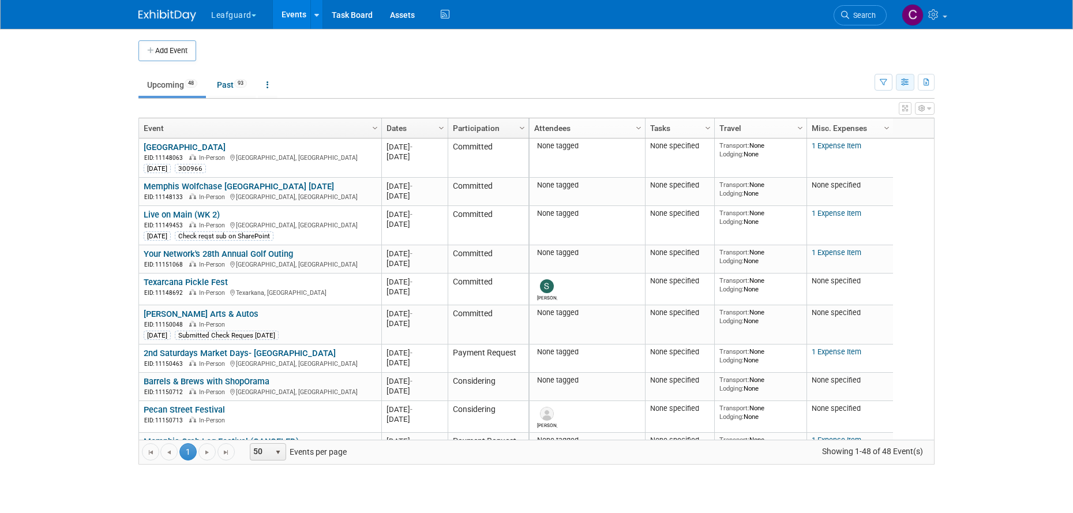
click at [902, 88] on button "button" at bounding box center [905, 82] width 18 height 17
click at [884, 85] on icon "button" at bounding box center [883, 82] width 7 height 7
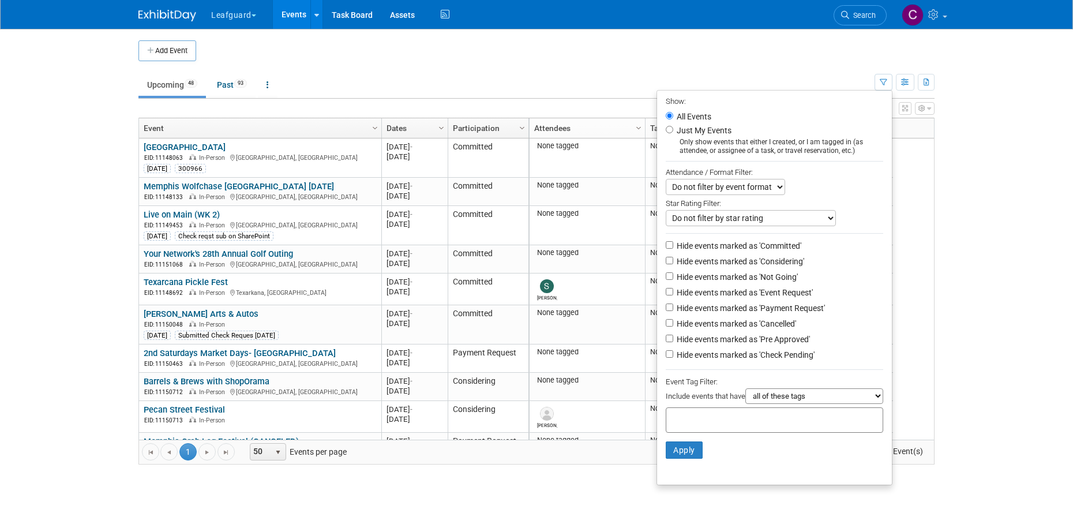
click at [253, 14] on span "button" at bounding box center [254, 15] width 5 height 2
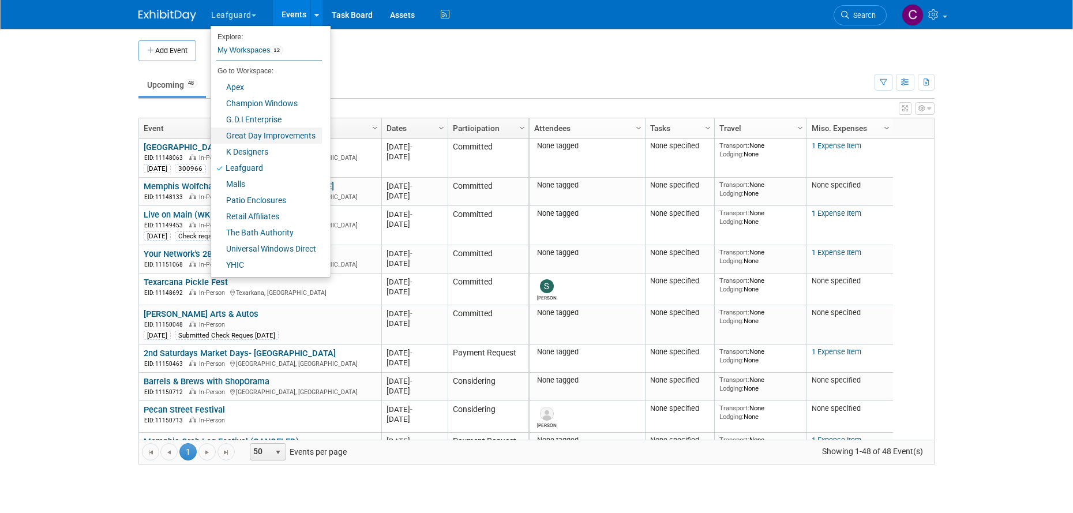
click at [238, 138] on link "Great Day Improvements" at bounding box center [266, 135] width 111 height 16
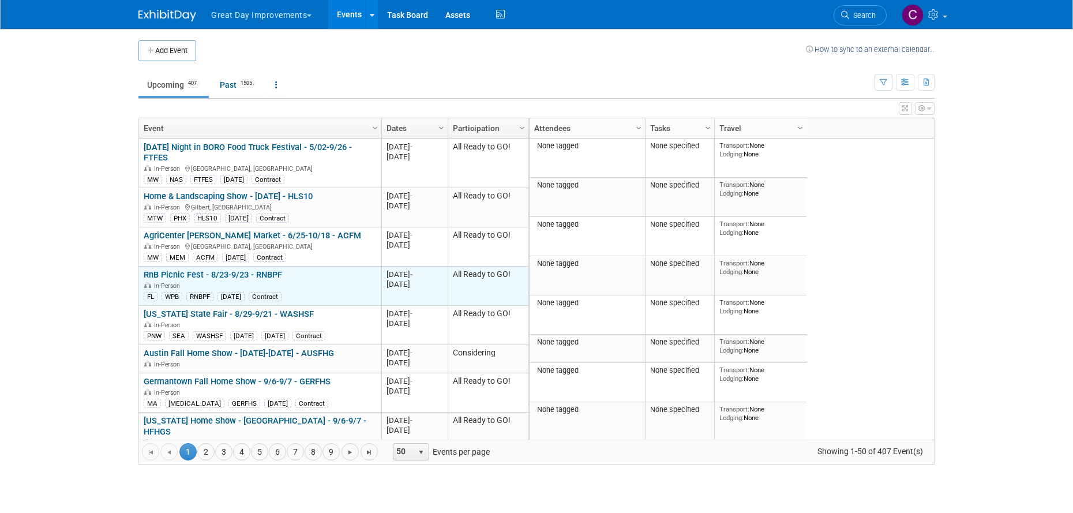
click at [172, 269] on link "RnB Picnic Fest - 8/23-9/23 - RNBPF" at bounding box center [213, 274] width 138 height 10
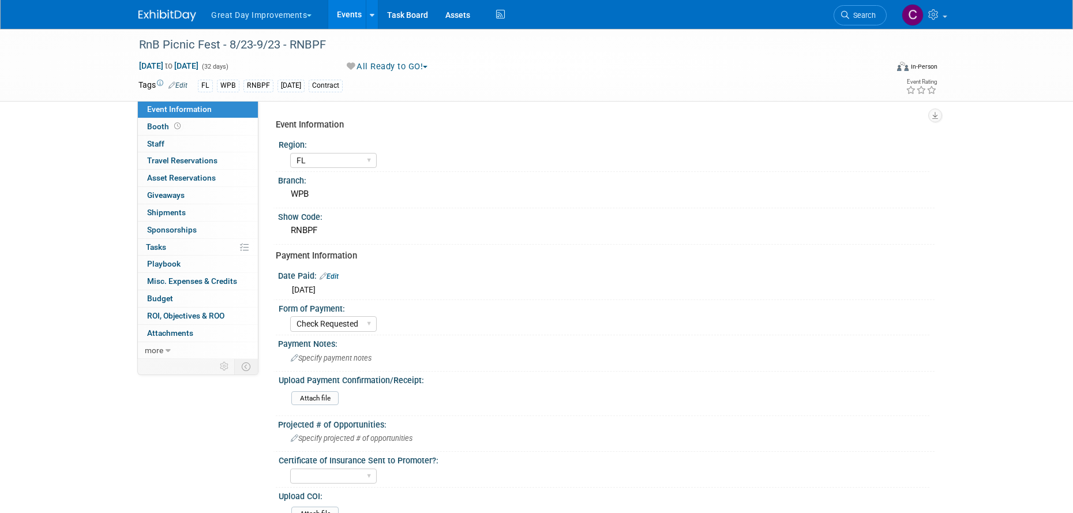
select select "FL"
select select "Check Requested"
click at [170, 314] on span "ROI, Objectives & ROO 0" at bounding box center [185, 315] width 77 height 9
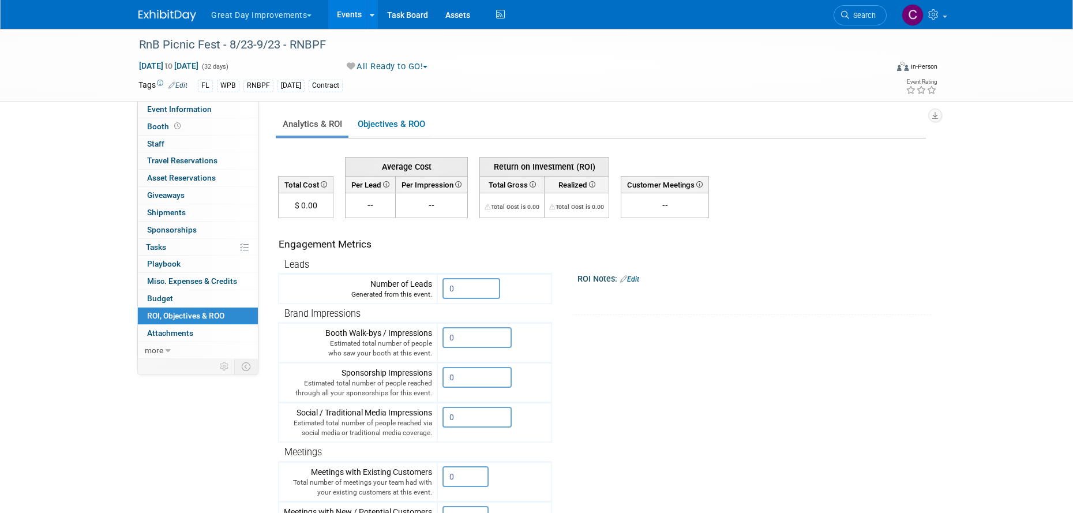
click at [639, 279] on link "Edit" at bounding box center [629, 279] width 19 height 8
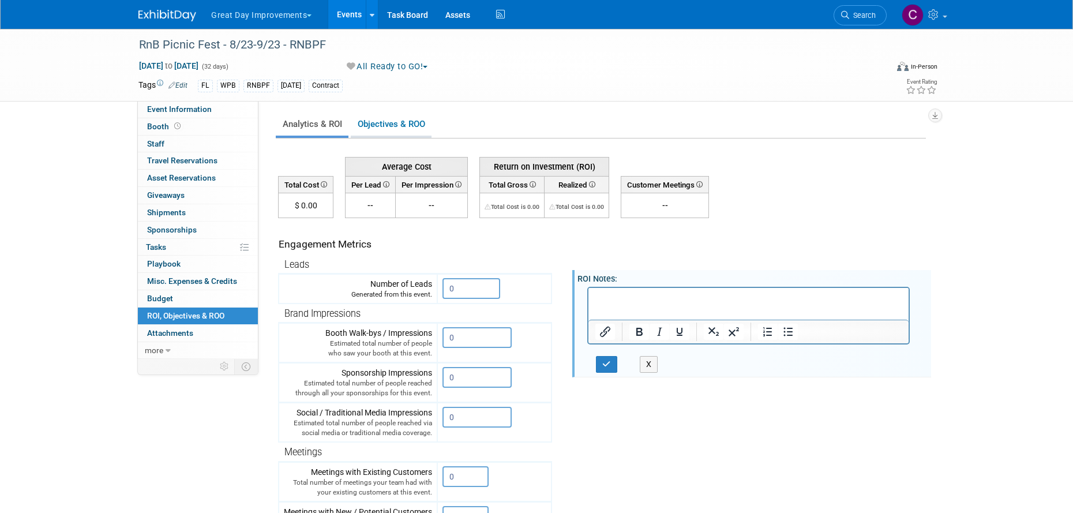
click at [378, 123] on link "Objectives & ROO 0" at bounding box center [391, 124] width 81 height 22
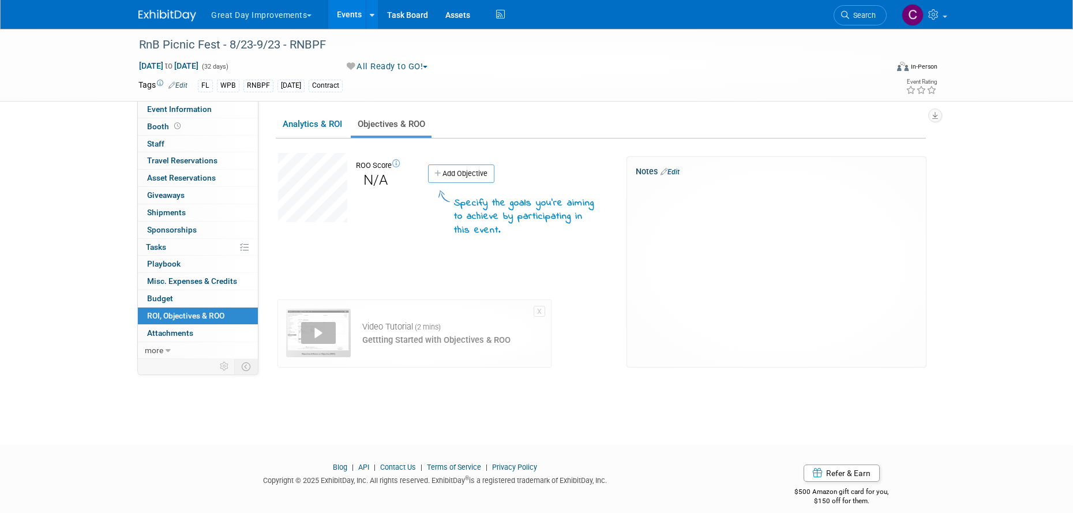
click at [352, 12] on link "Events" at bounding box center [349, 14] width 42 height 29
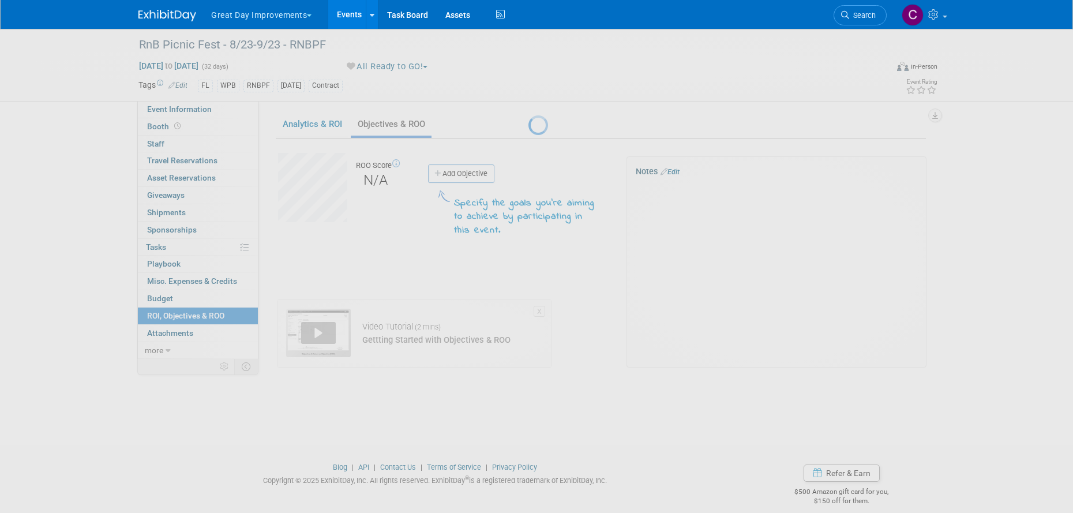
click at [351, 14] on link "Events" at bounding box center [349, 14] width 42 height 29
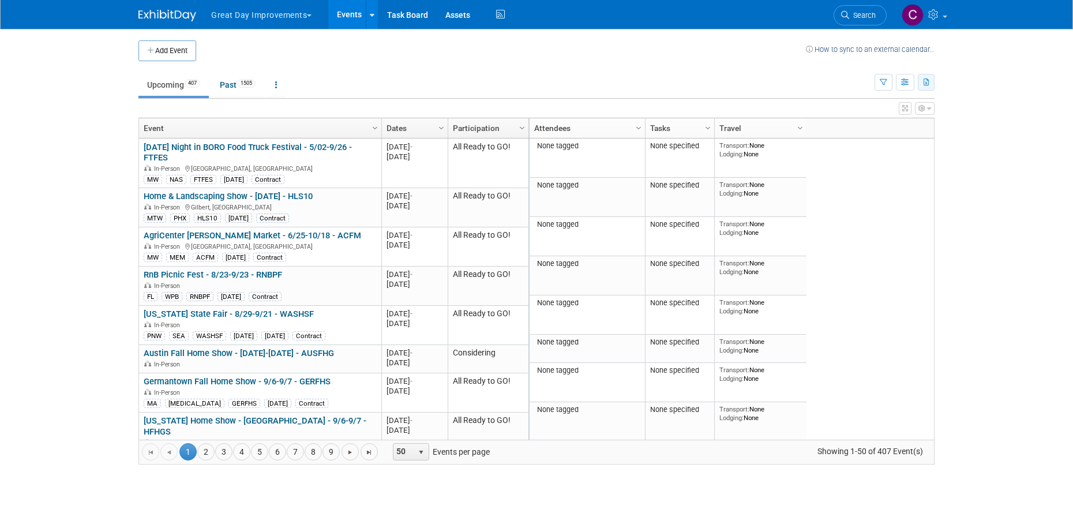
click at [924, 85] on icon "button" at bounding box center [927, 82] width 6 height 7
click at [835, 119] on link "Export Current View (407 Events)" at bounding box center [860, 119] width 129 height 16
click at [905, 85] on icon "button" at bounding box center [905, 82] width 9 height 7
click at [862, 157] on link "Calendar View" at bounding box center [856, 158] width 97 height 16
